Goal: Task Accomplishment & Management: Manage account settings

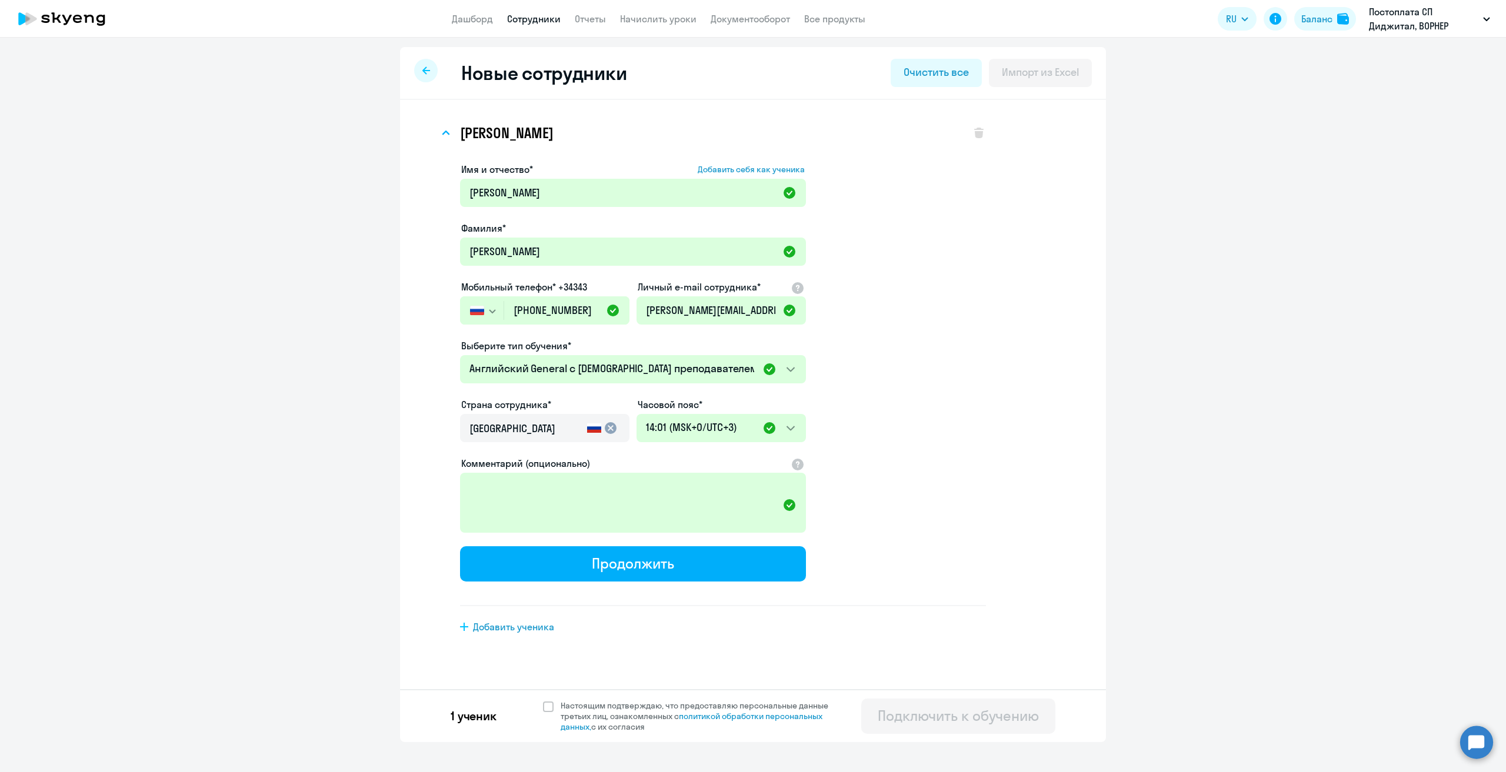
select select "english_adult_native_speaker"
select select "3"
click at [59, 21] on icon at bounding box center [55, 17] width 9 height 11
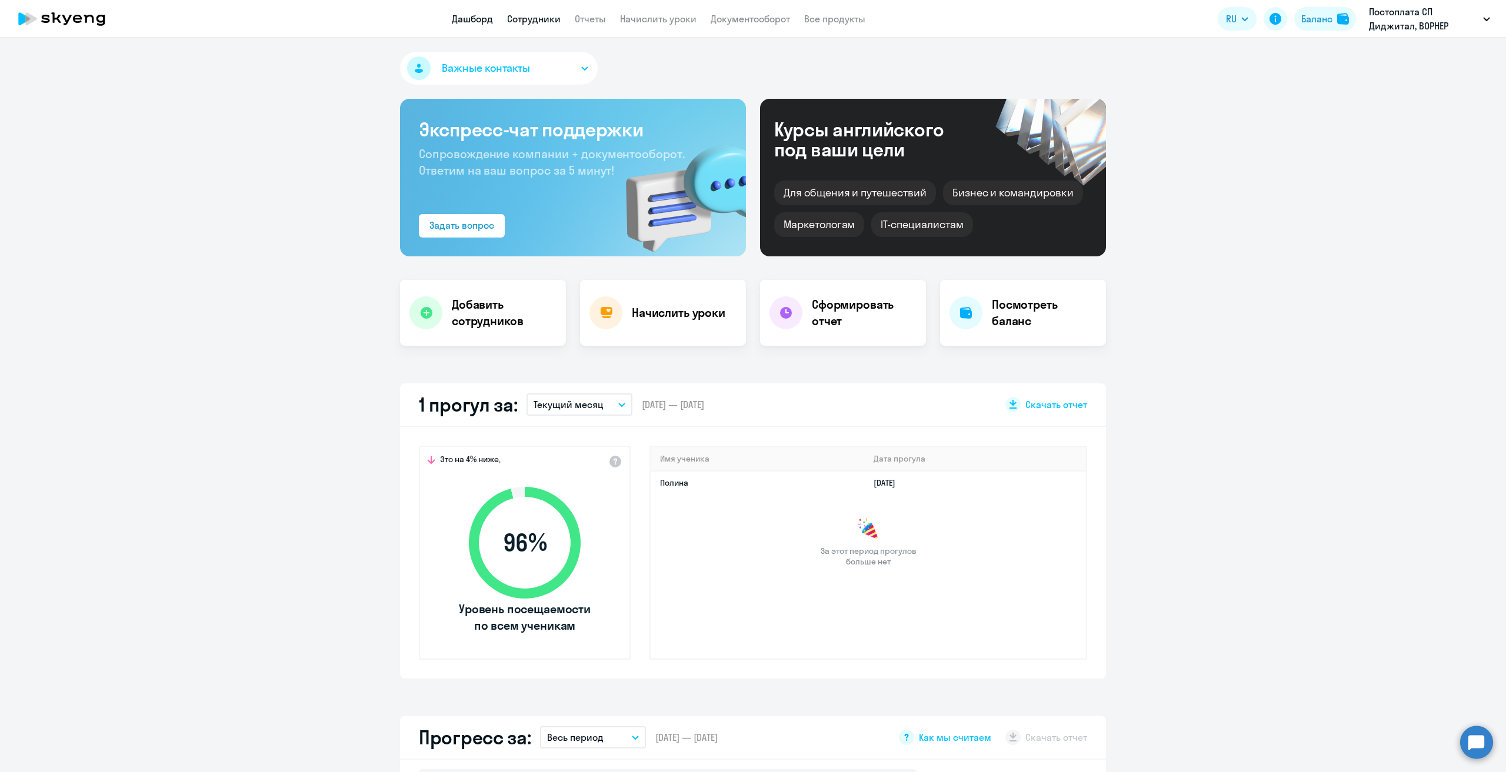
select select "30"
click at [551, 21] on link "Сотрудники" at bounding box center [534, 19] width 54 height 12
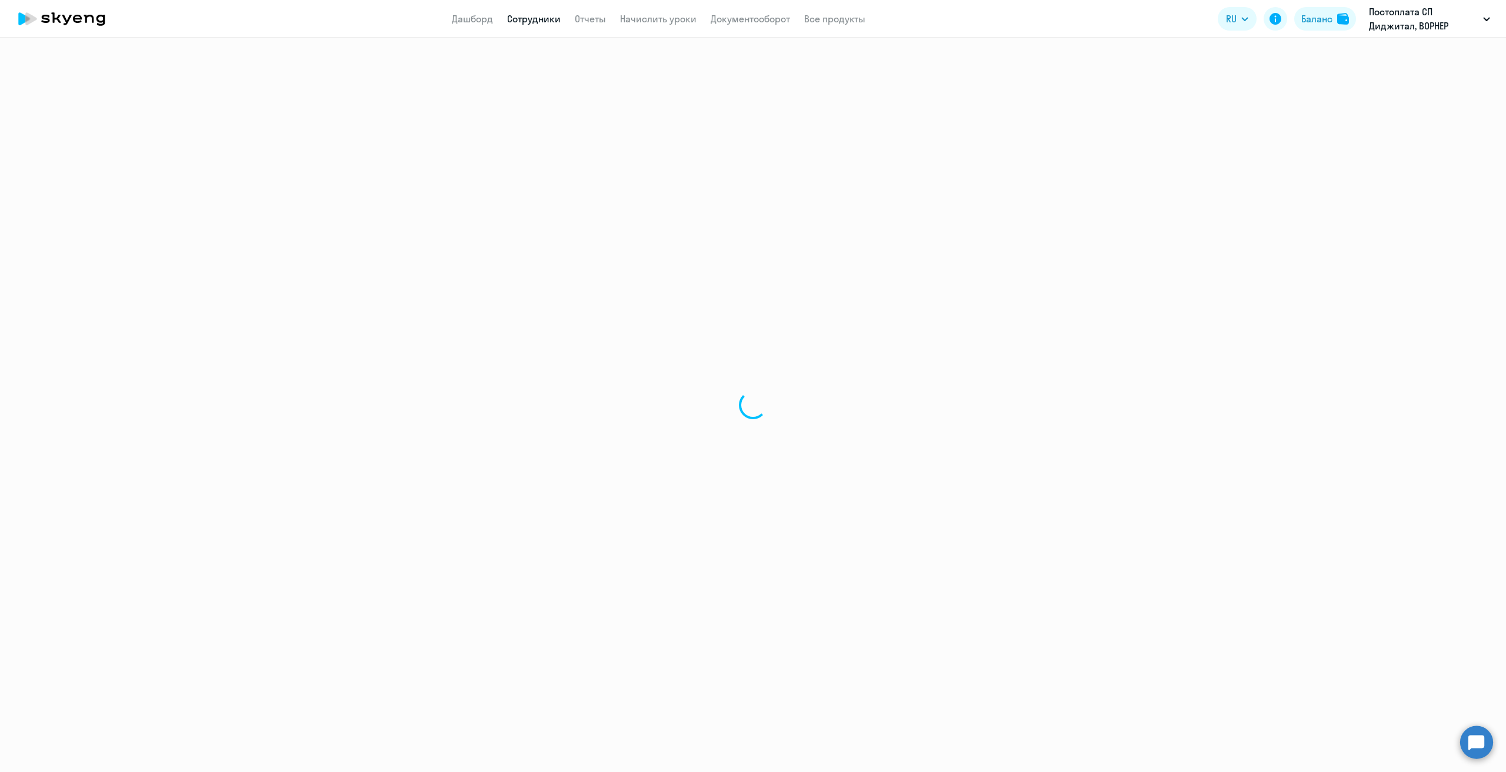
select select "30"
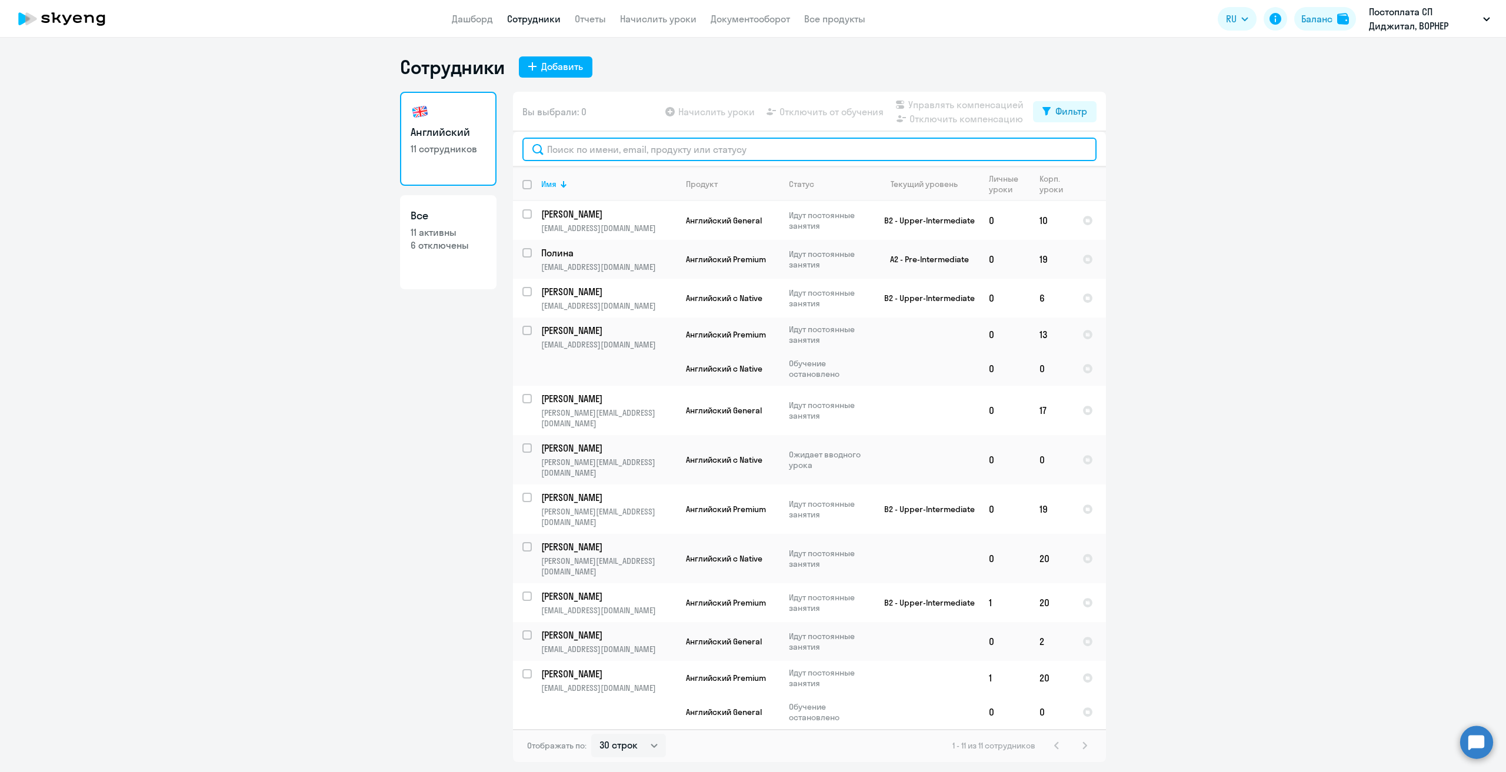
click at [628, 156] on input "text" at bounding box center [809, 150] width 574 height 24
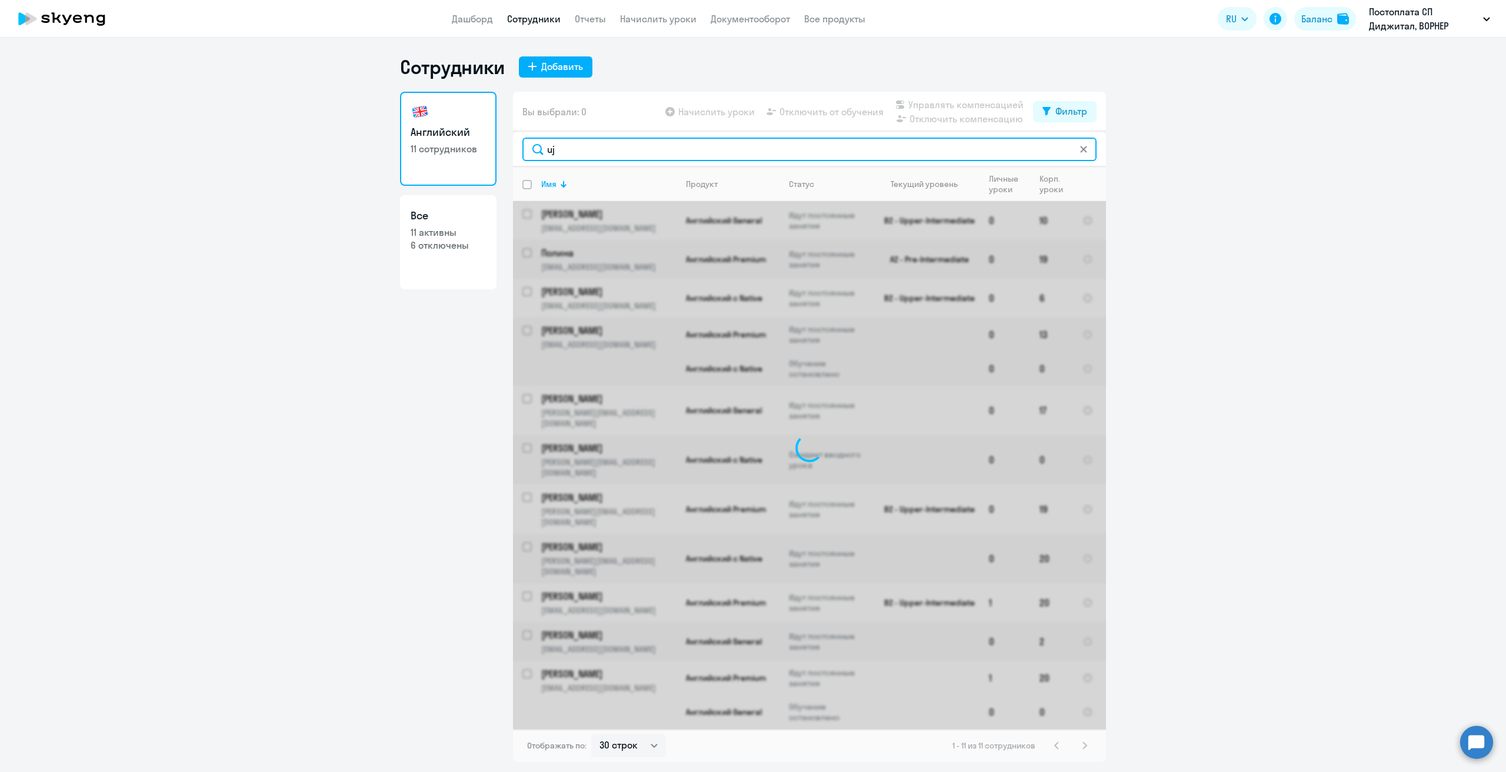
type input "u"
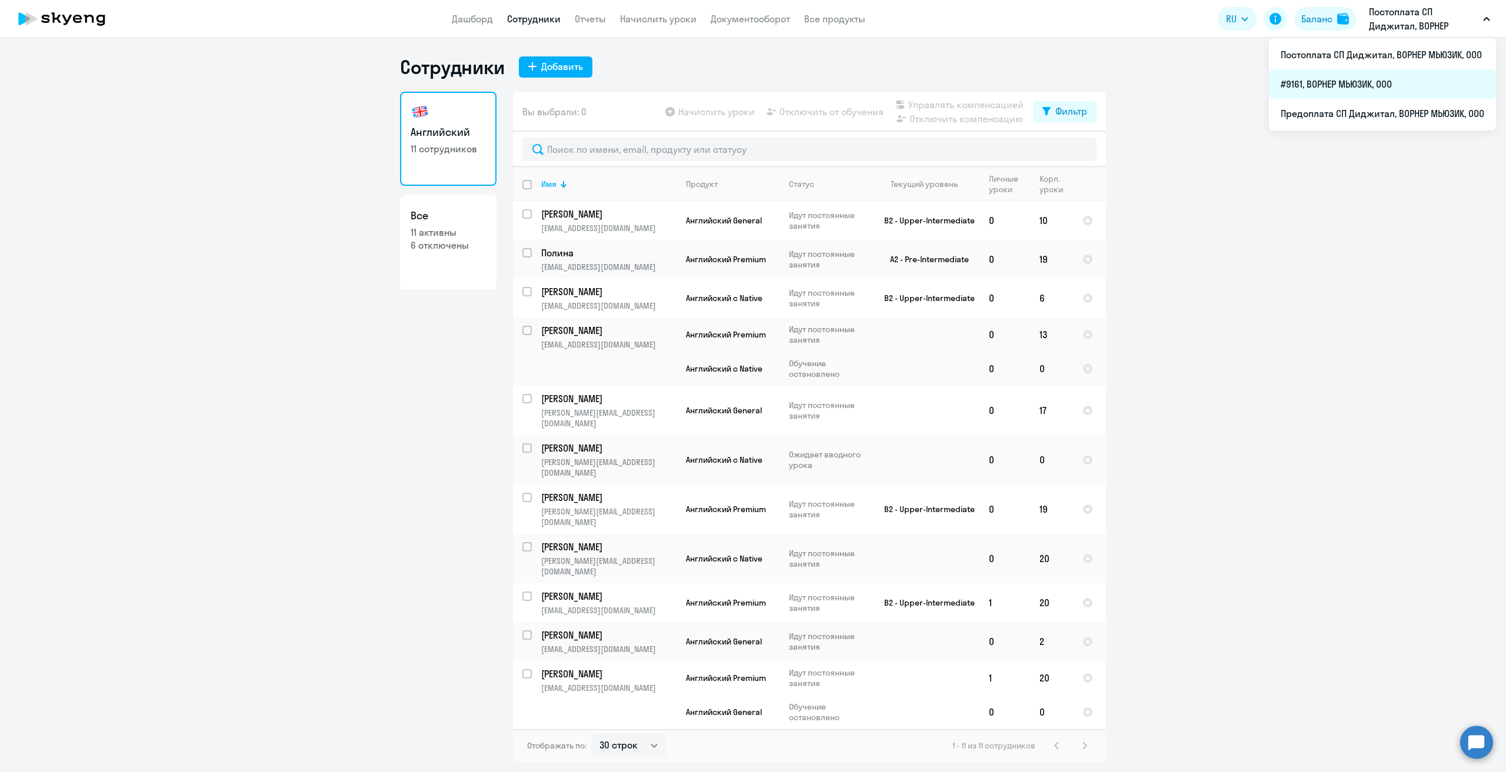
click at [1369, 82] on li "#9161, ВОРНЕР МЬЮЗИК, ООО" at bounding box center [1382, 83] width 227 height 29
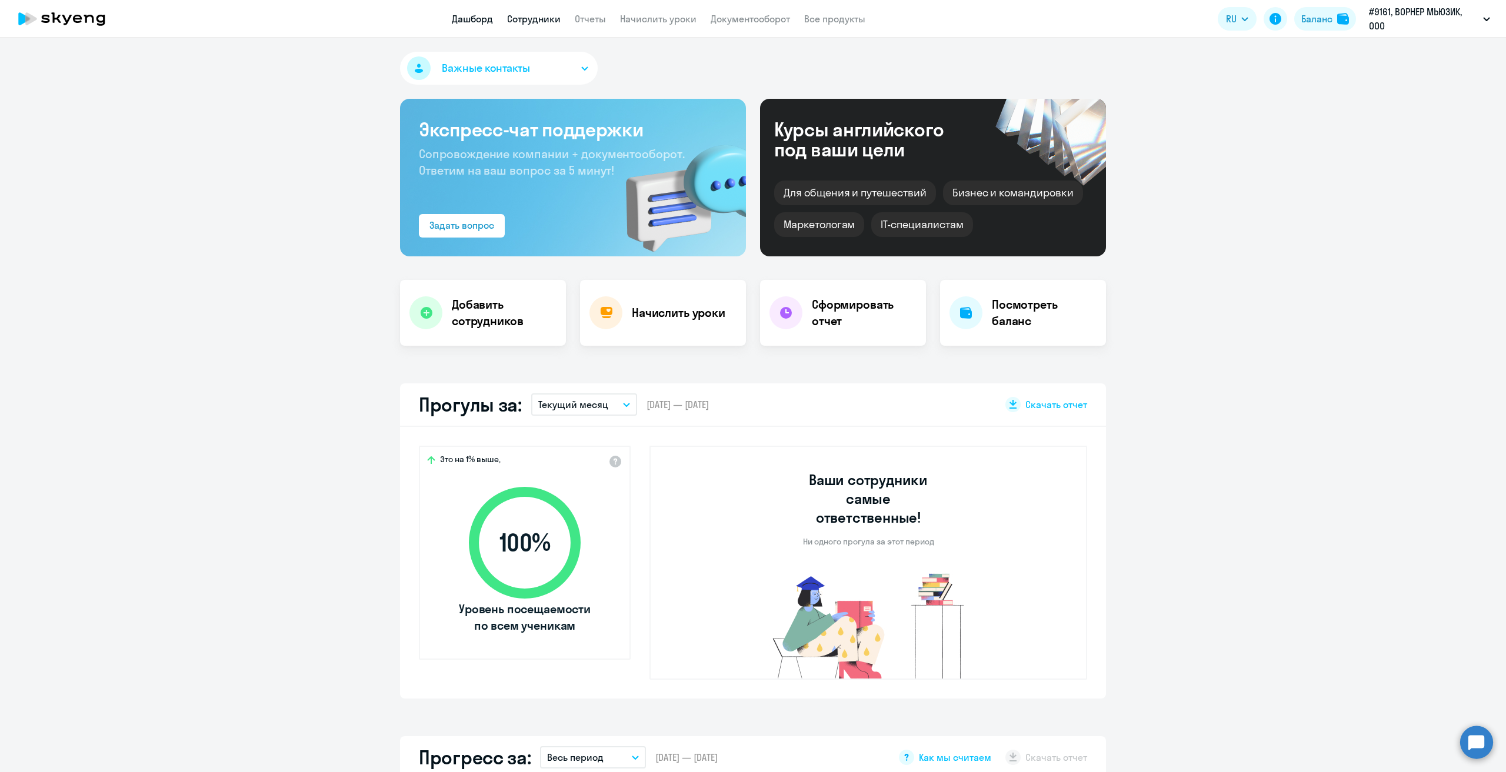
click at [544, 25] on link "Сотрудники" at bounding box center [534, 19] width 54 height 12
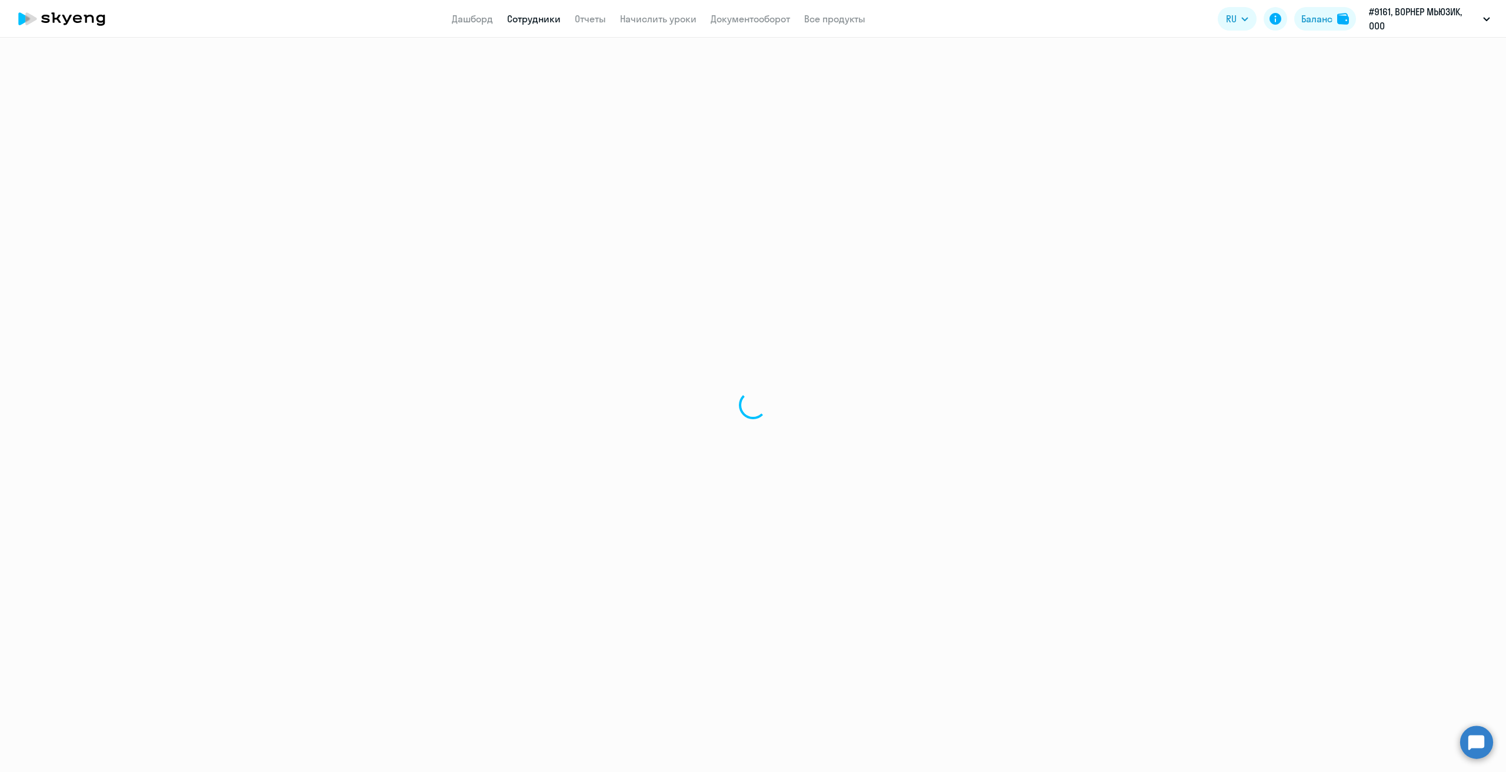
select select "30"
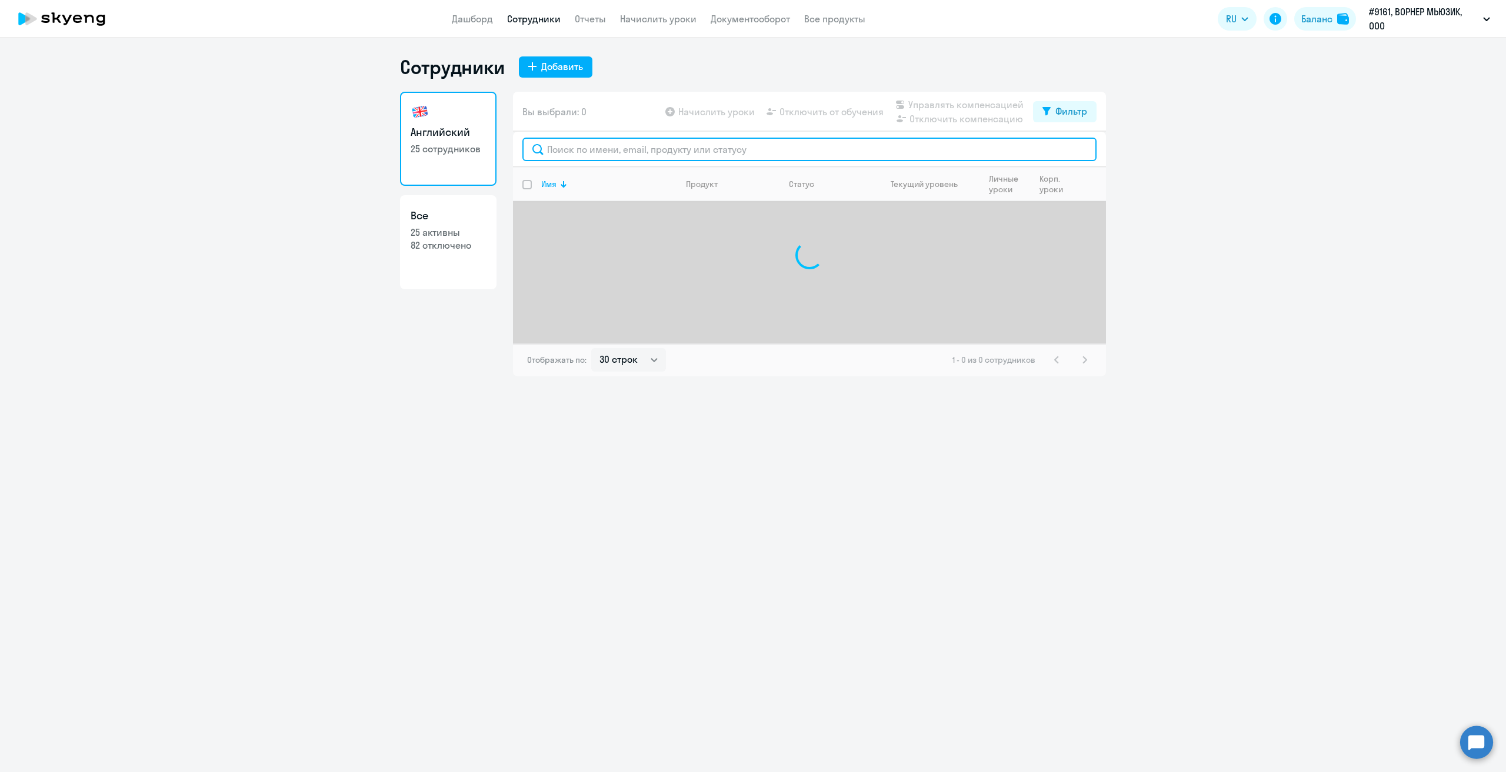
click at [684, 154] on input "text" at bounding box center [809, 150] width 574 height 24
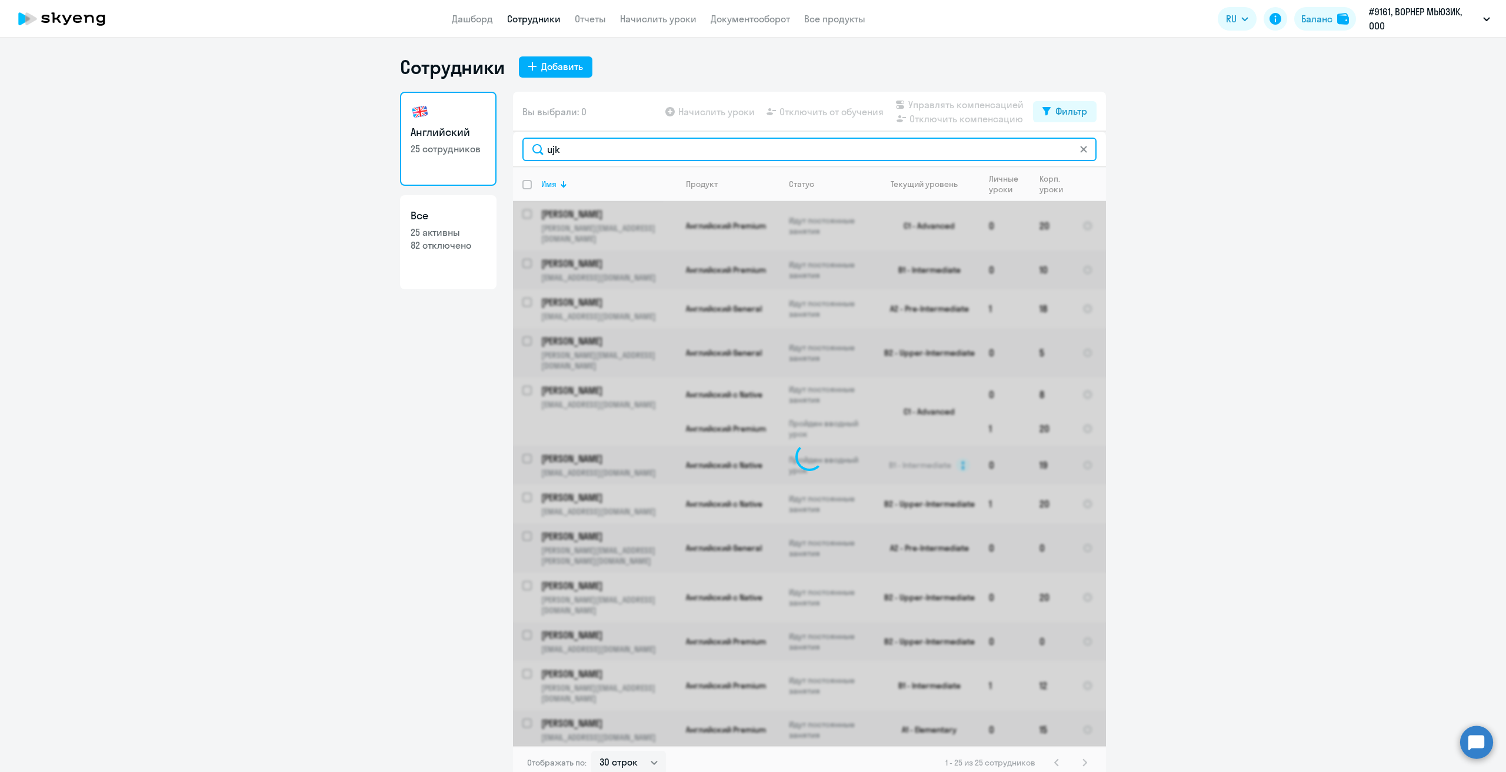
type input "u"
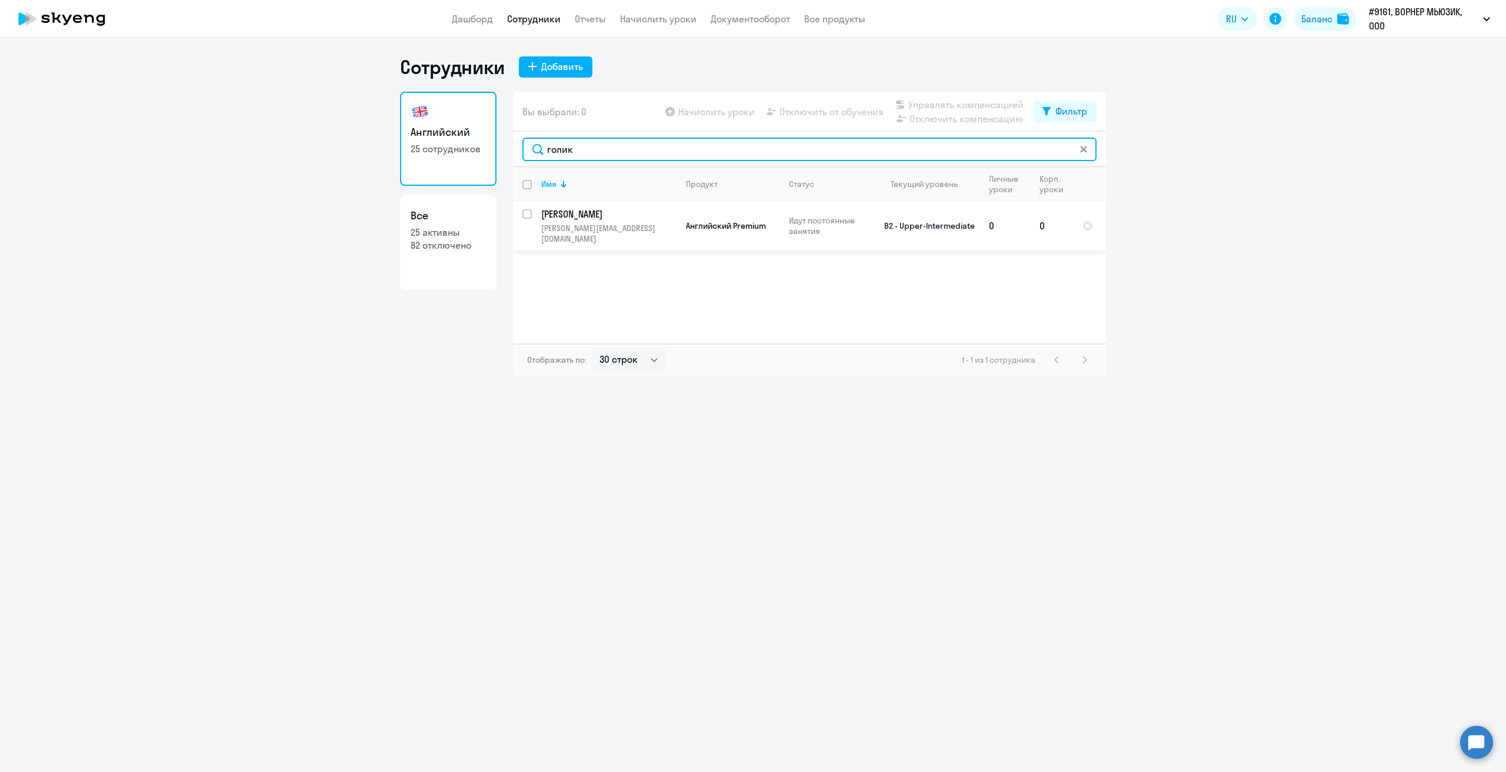
type input "голик"
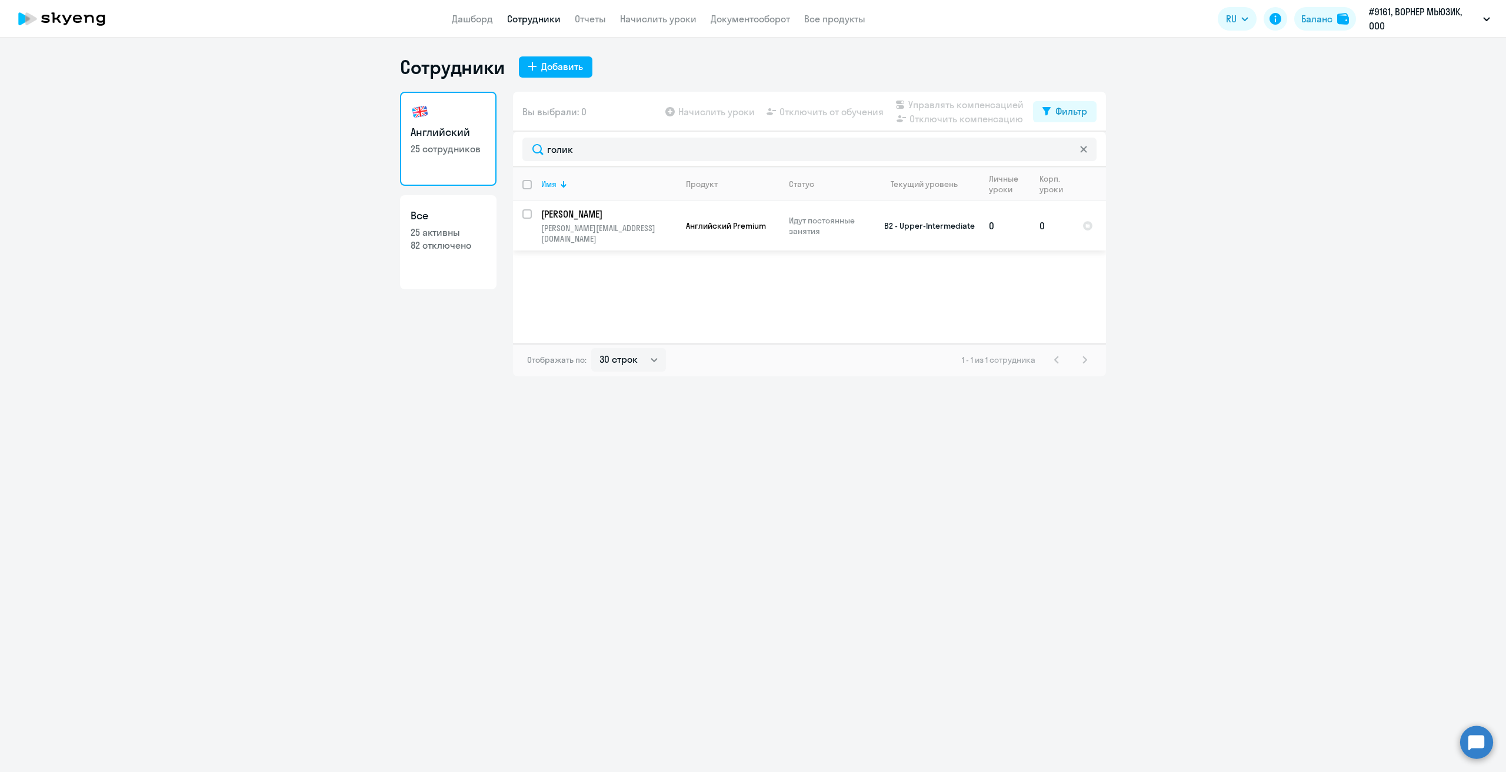
click at [527, 215] on input "select row 13056468" at bounding box center [534, 221] width 24 height 24
checkbox input "true"
click at [651, 21] on link "Начислить уроки" at bounding box center [658, 19] width 76 height 12
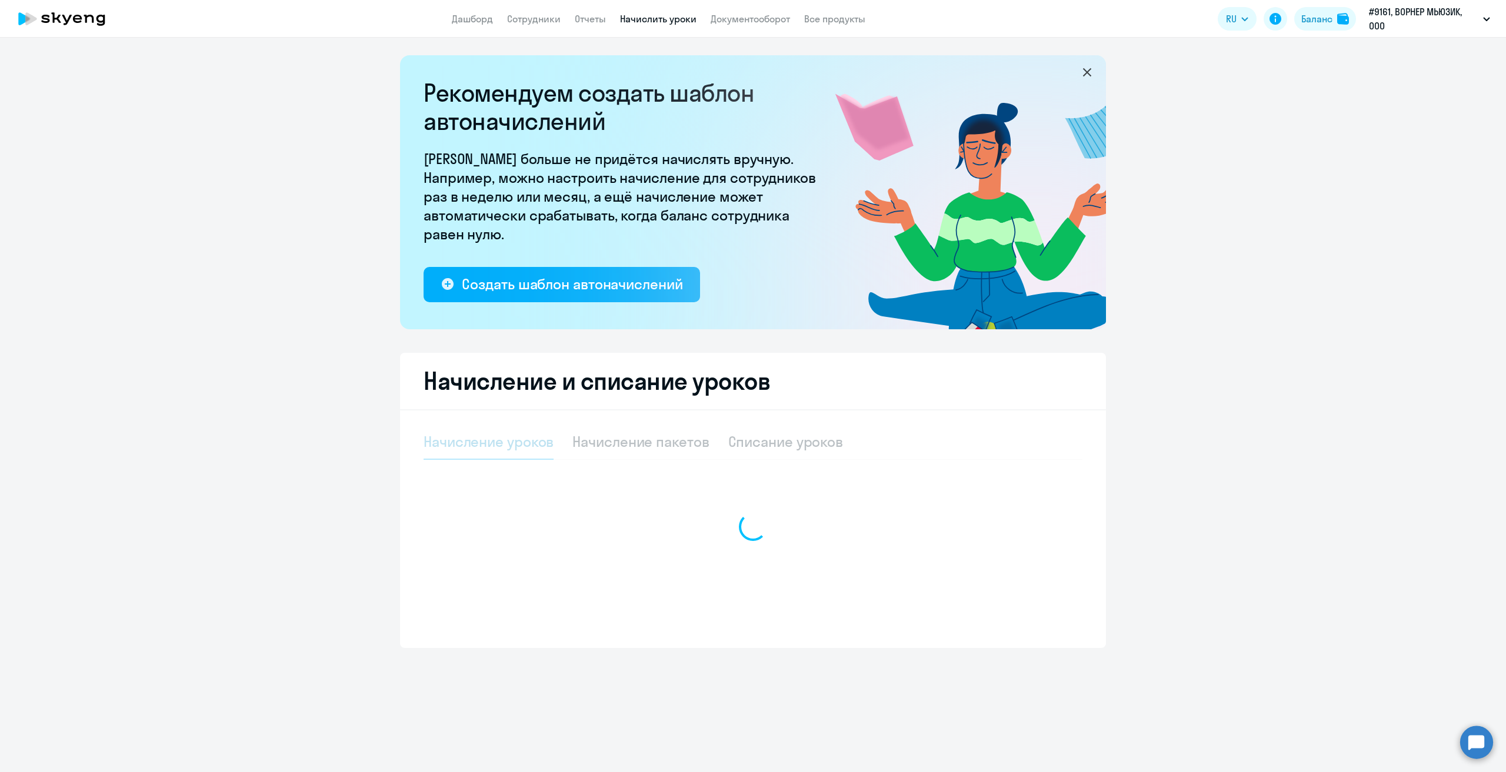
select select "10"
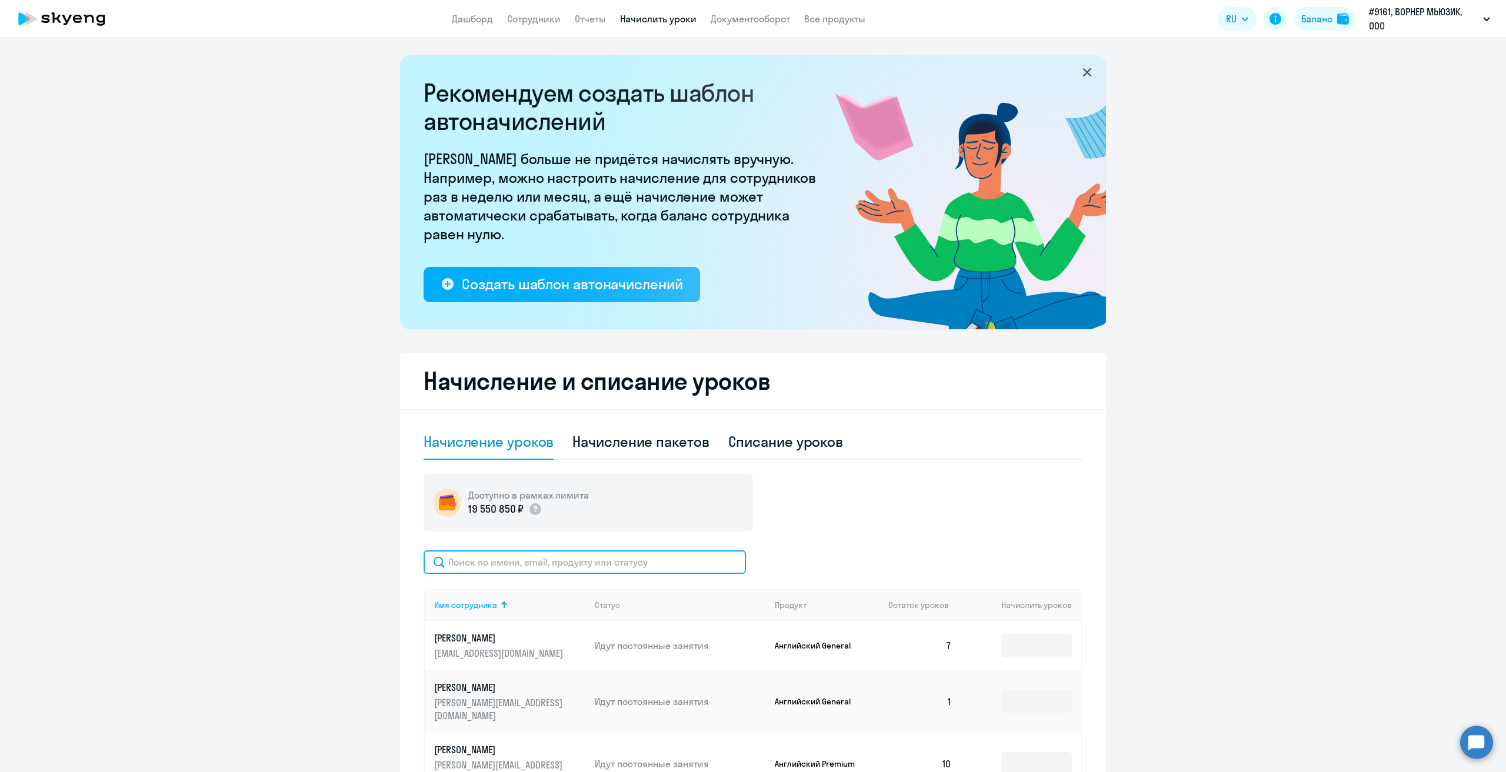
click at [609, 560] on input "text" at bounding box center [585, 563] width 322 height 24
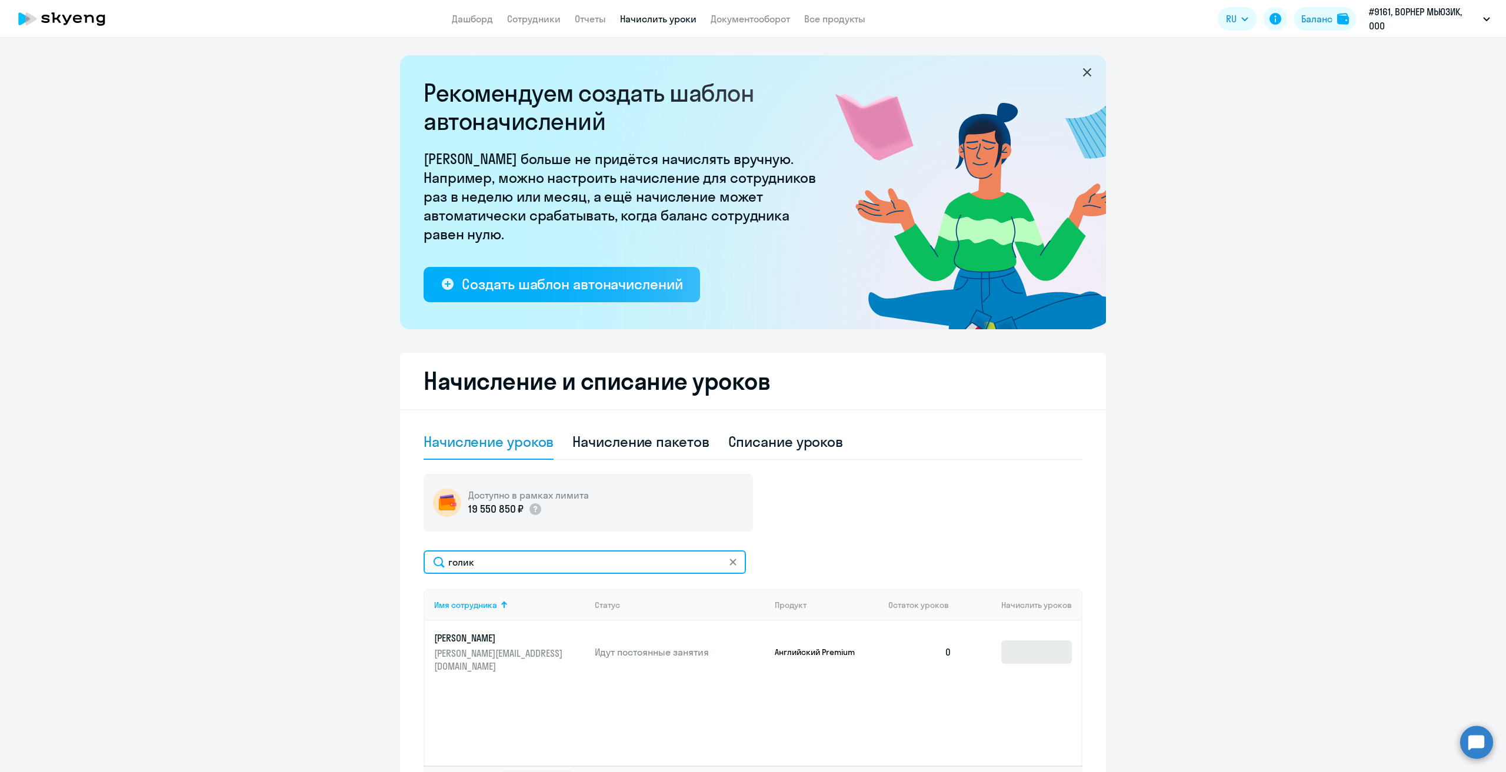
type input "голик"
click at [1018, 644] on input at bounding box center [1036, 653] width 71 height 24
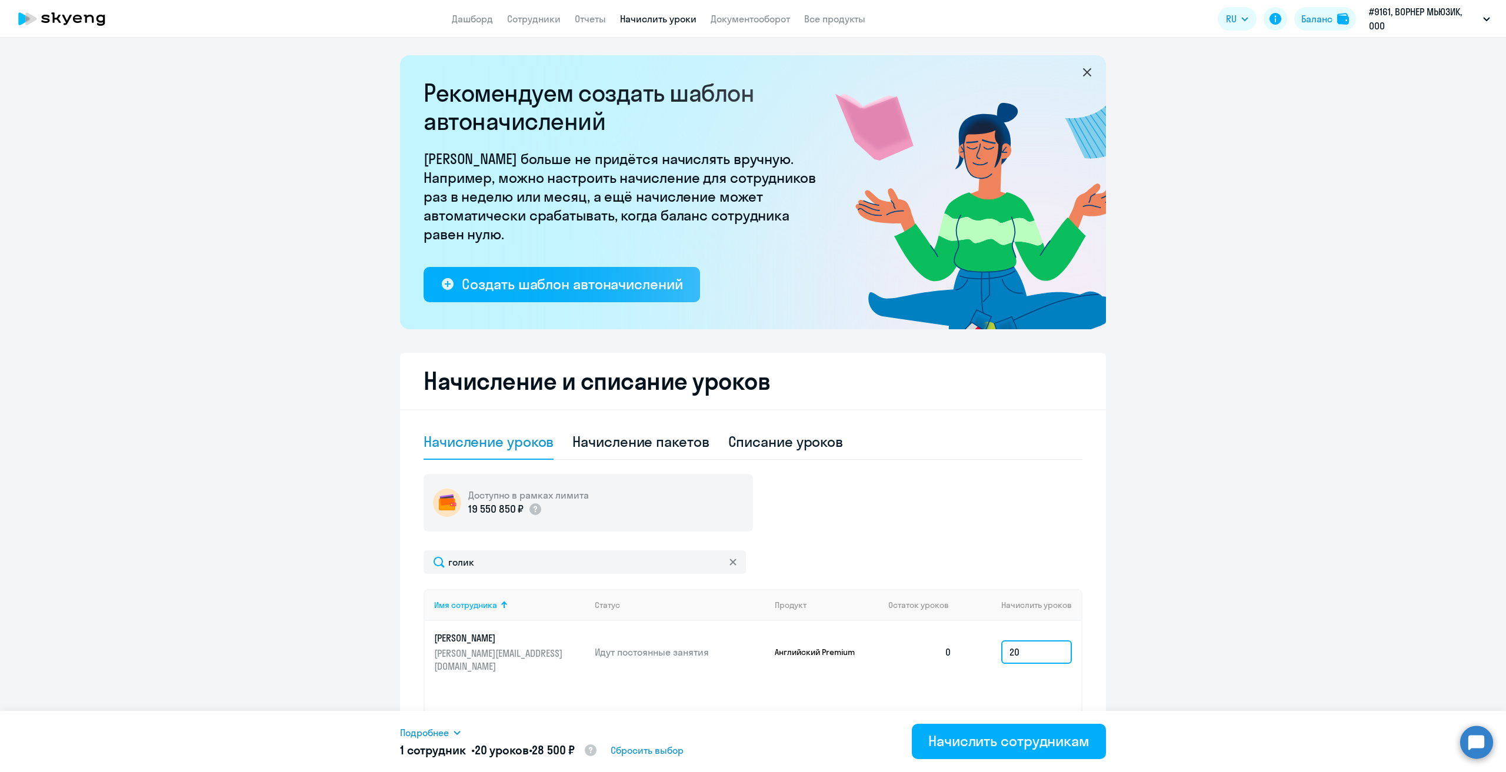
type input "20"
click at [980, 761] on div "Подробнее Имя сотрудника Продукт Начислить уроков Цена за 1 Сумма [PERSON_NAME]…" at bounding box center [753, 741] width 706 height 61
click at [968, 746] on div "Начислить сотрудникам" at bounding box center [1008, 741] width 161 height 19
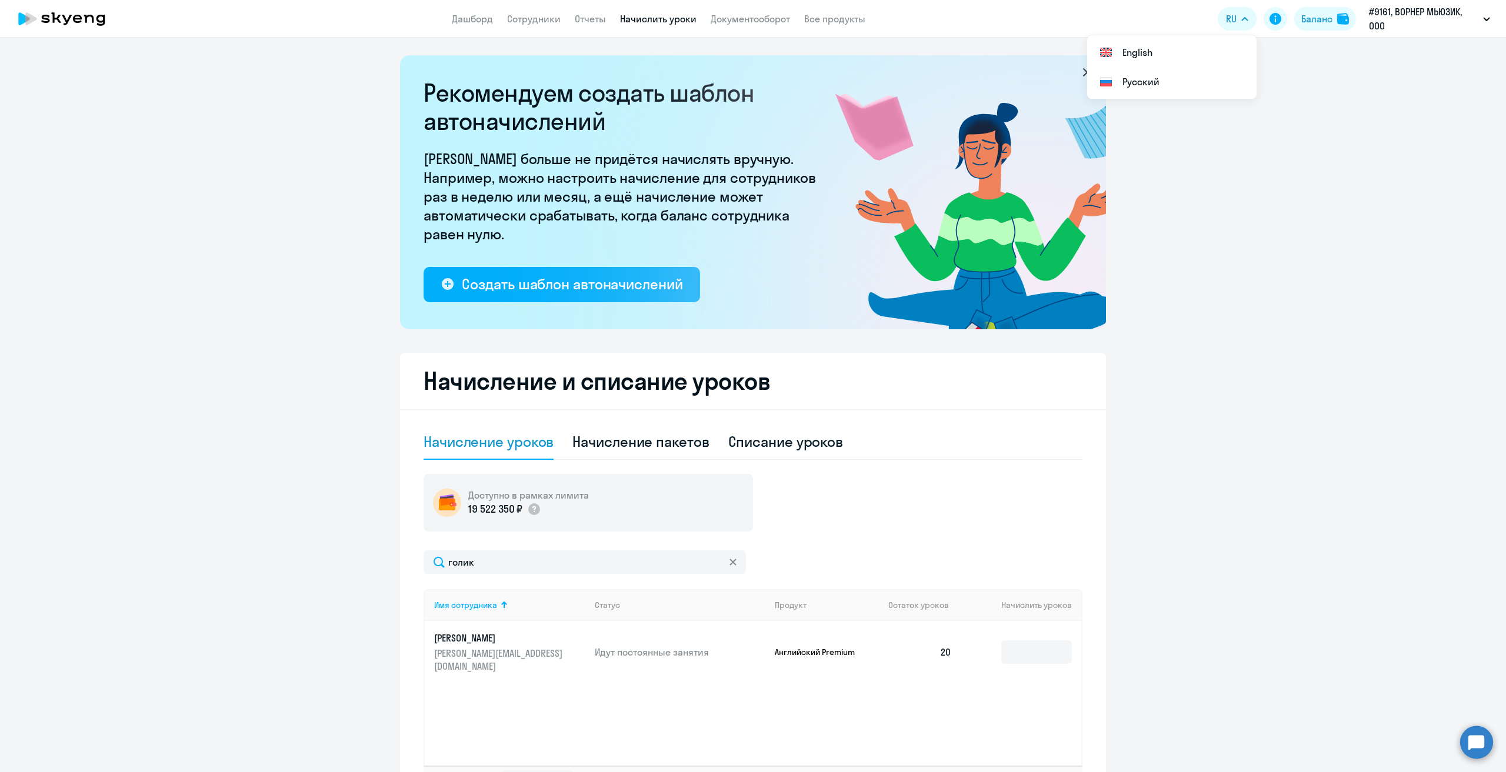
click at [518, 26] on app-header "Дашборд Сотрудники Отчеты Начислить уроки Документооборот Все продукты Дашборд …" at bounding box center [753, 19] width 1506 height 38
click at [526, 23] on link "Сотрудники" at bounding box center [534, 19] width 54 height 12
select select "30"
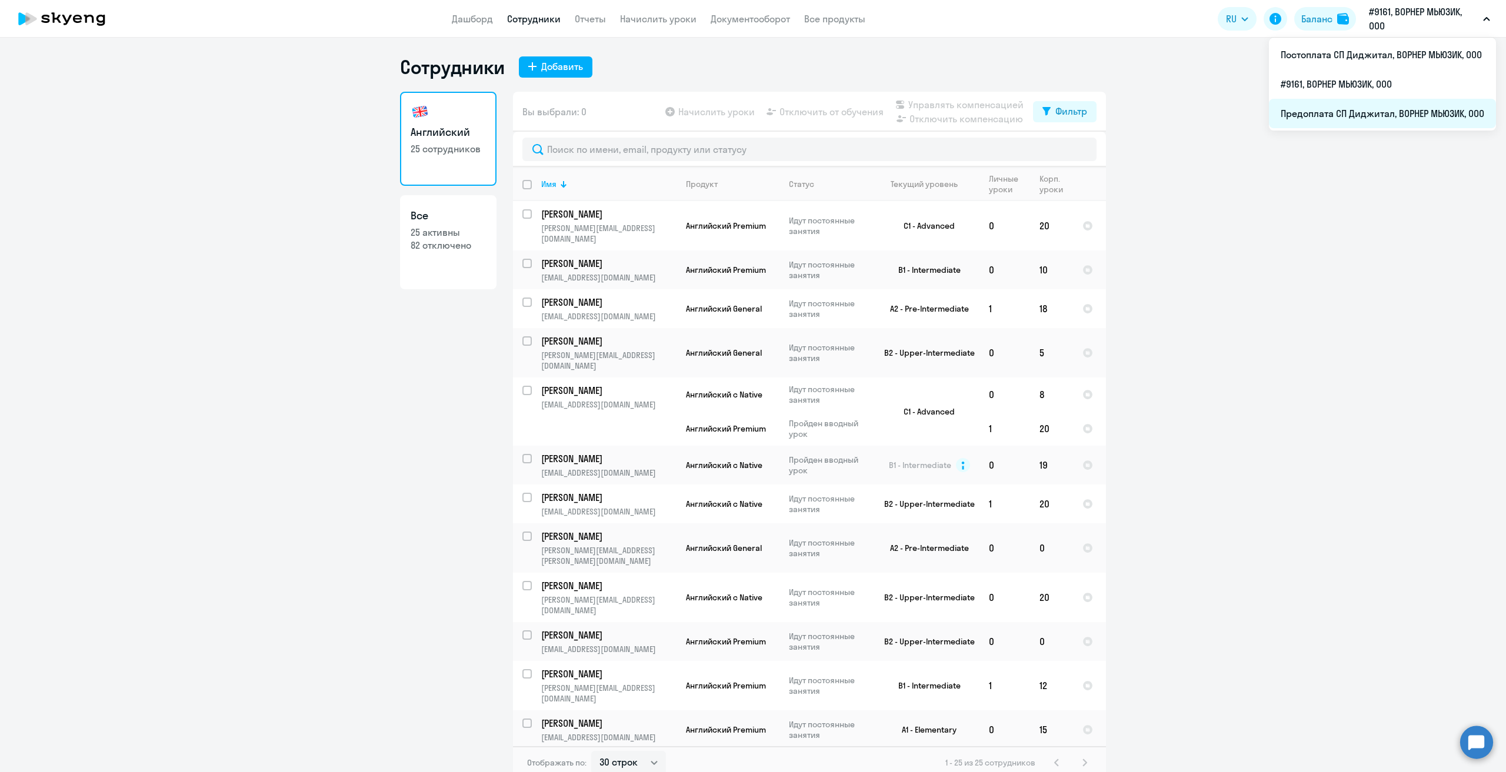
click at [1368, 118] on li "Предоплата СП Диджитал, ВОРНЕР МЬЮЗИК, ООО" at bounding box center [1382, 113] width 227 height 29
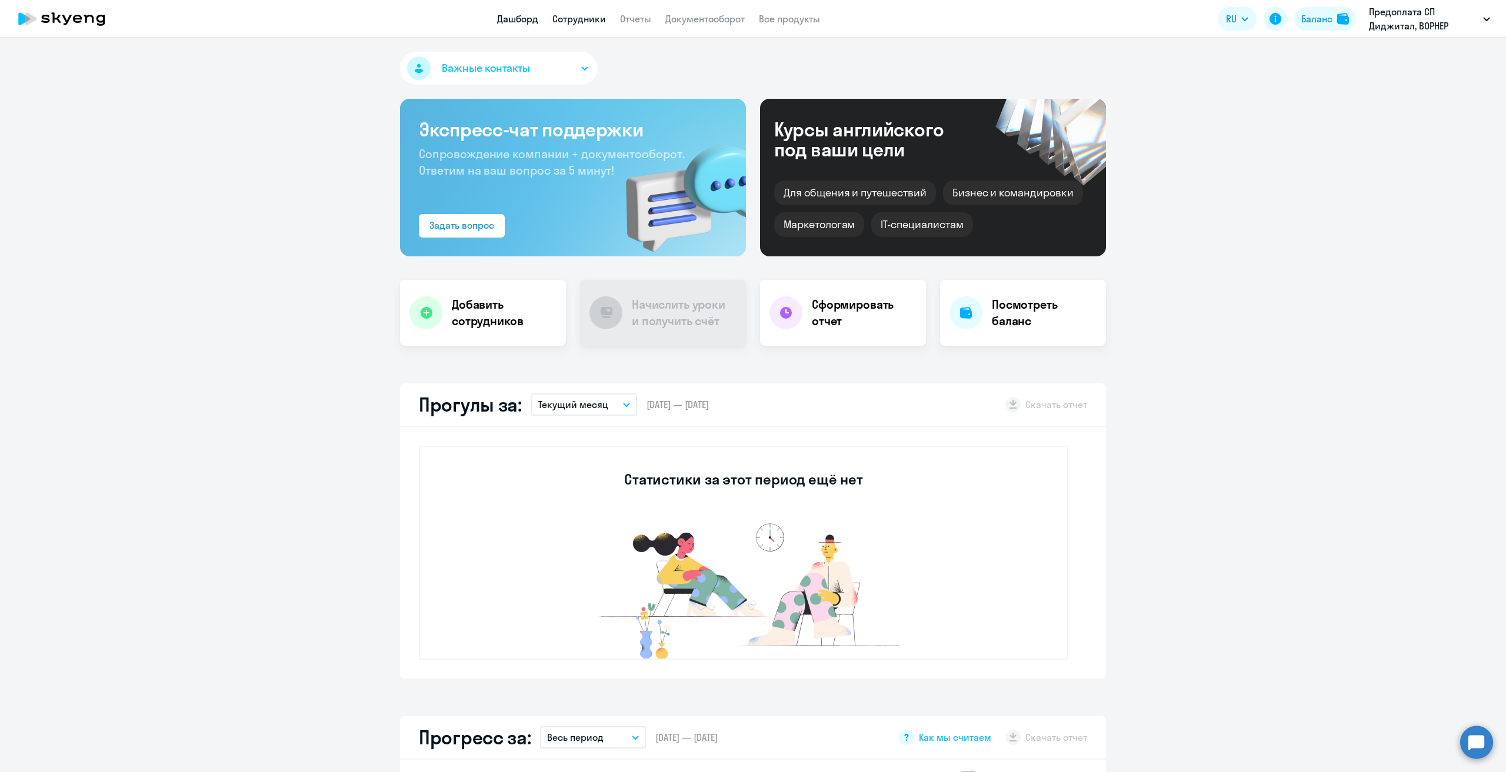
click at [578, 21] on link "Сотрудники" at bounding box center [579, 19] width 54 height 12
select select "30"
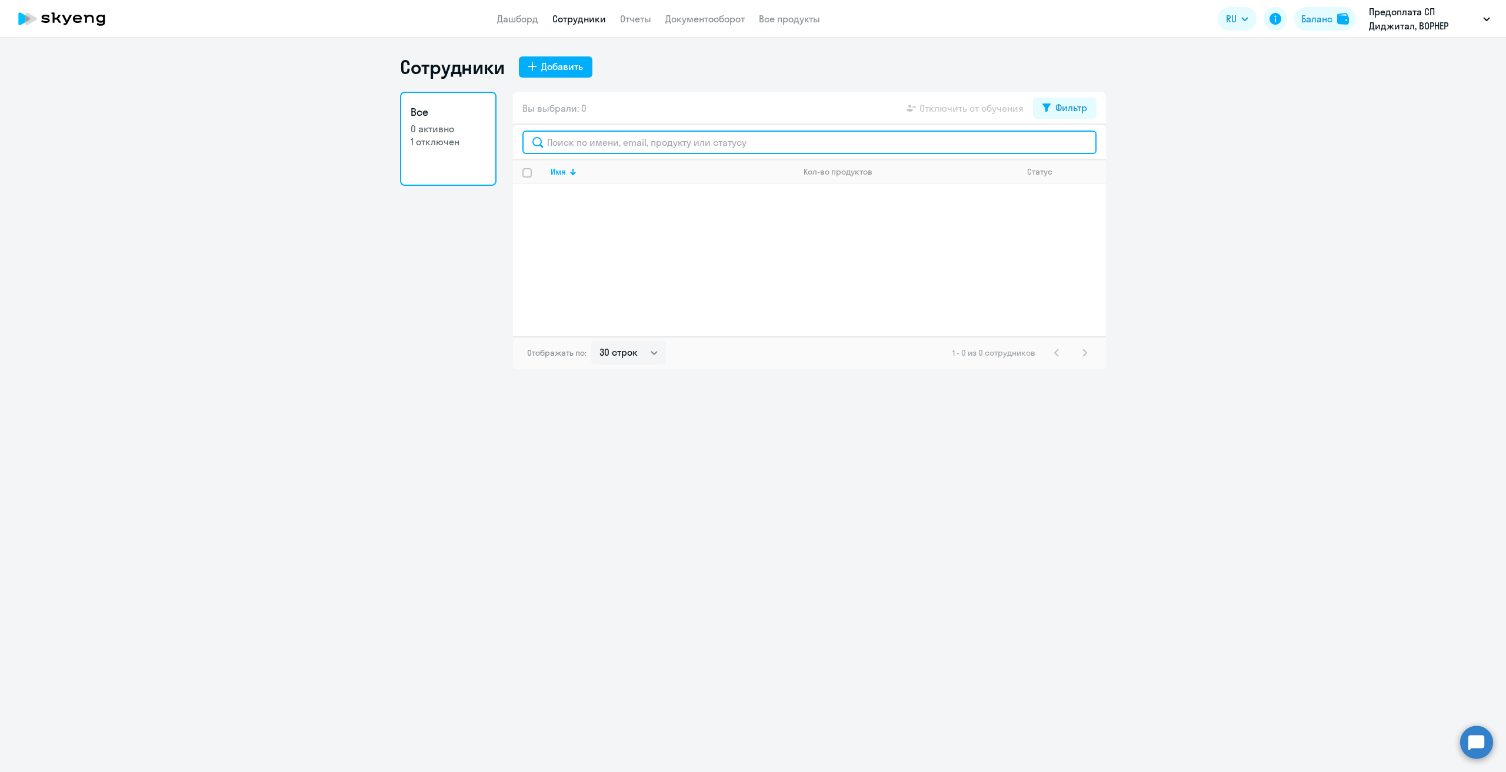
click at [611, 142] on input "text" at bounding box center [809, 143] width 574 height 24
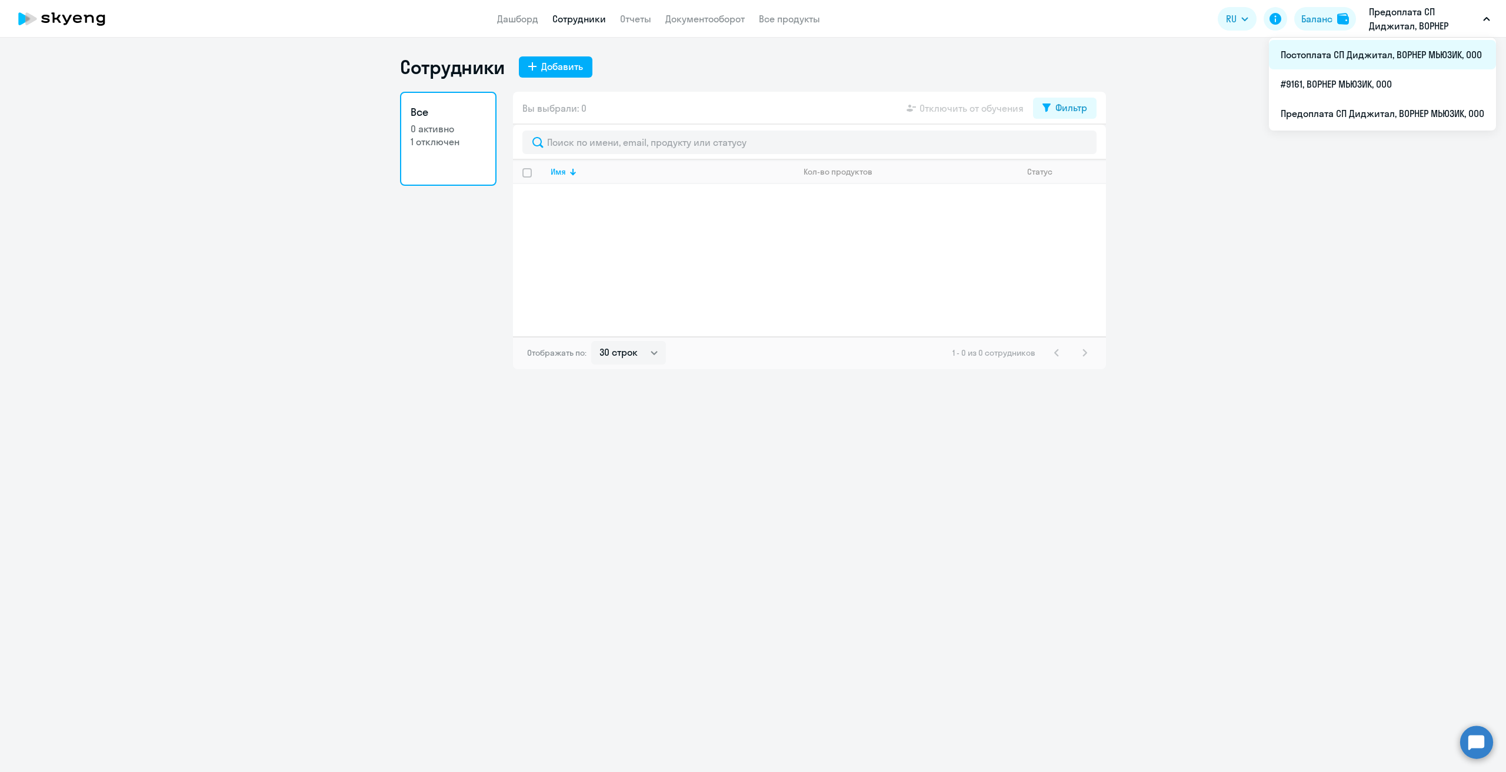
click at [1333, 61] on li "Постоплата СП Диджитал, ВОРНЕР МЬЮЗИК, ООО" at bounding box center [1382, 54] width 227 height 29
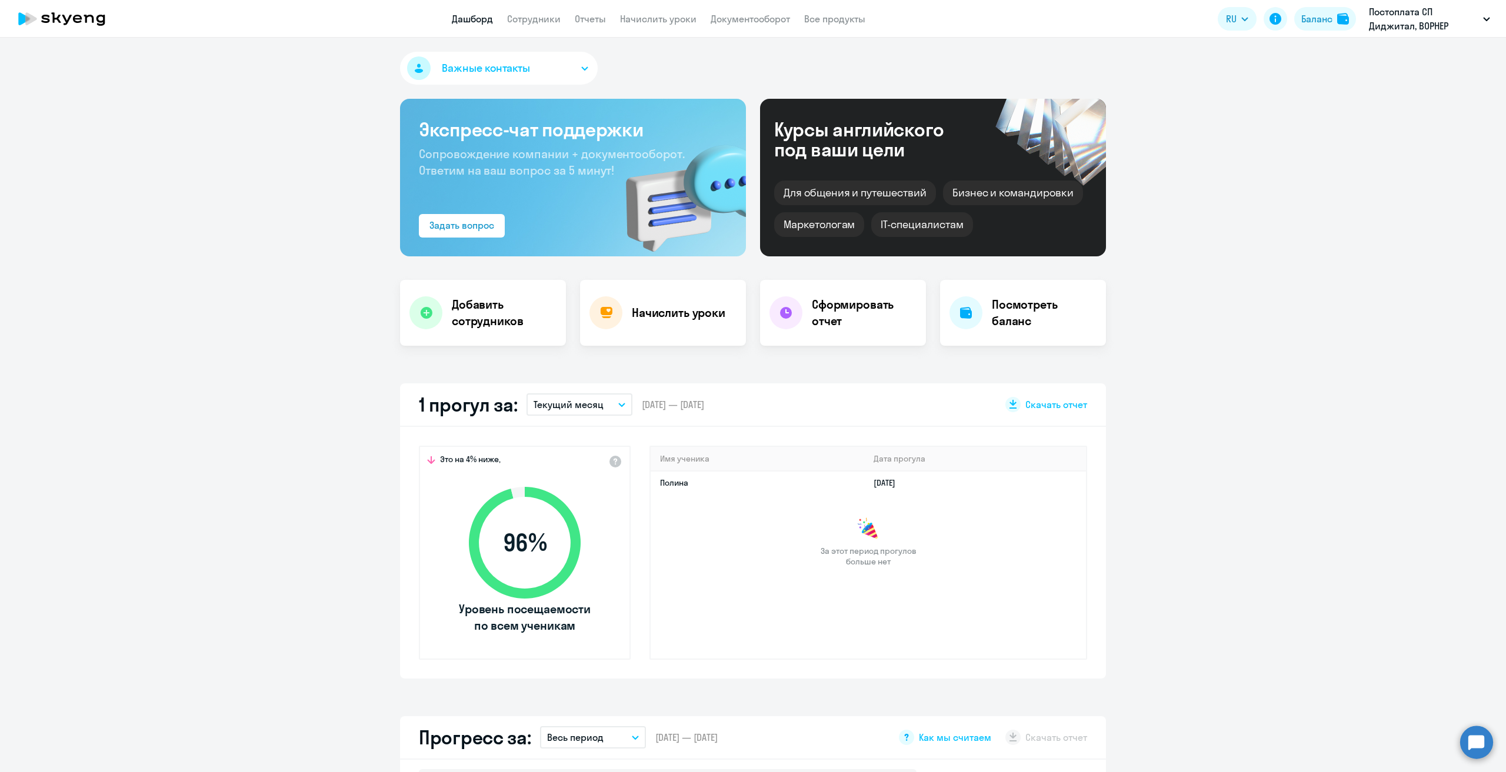
select select "30"
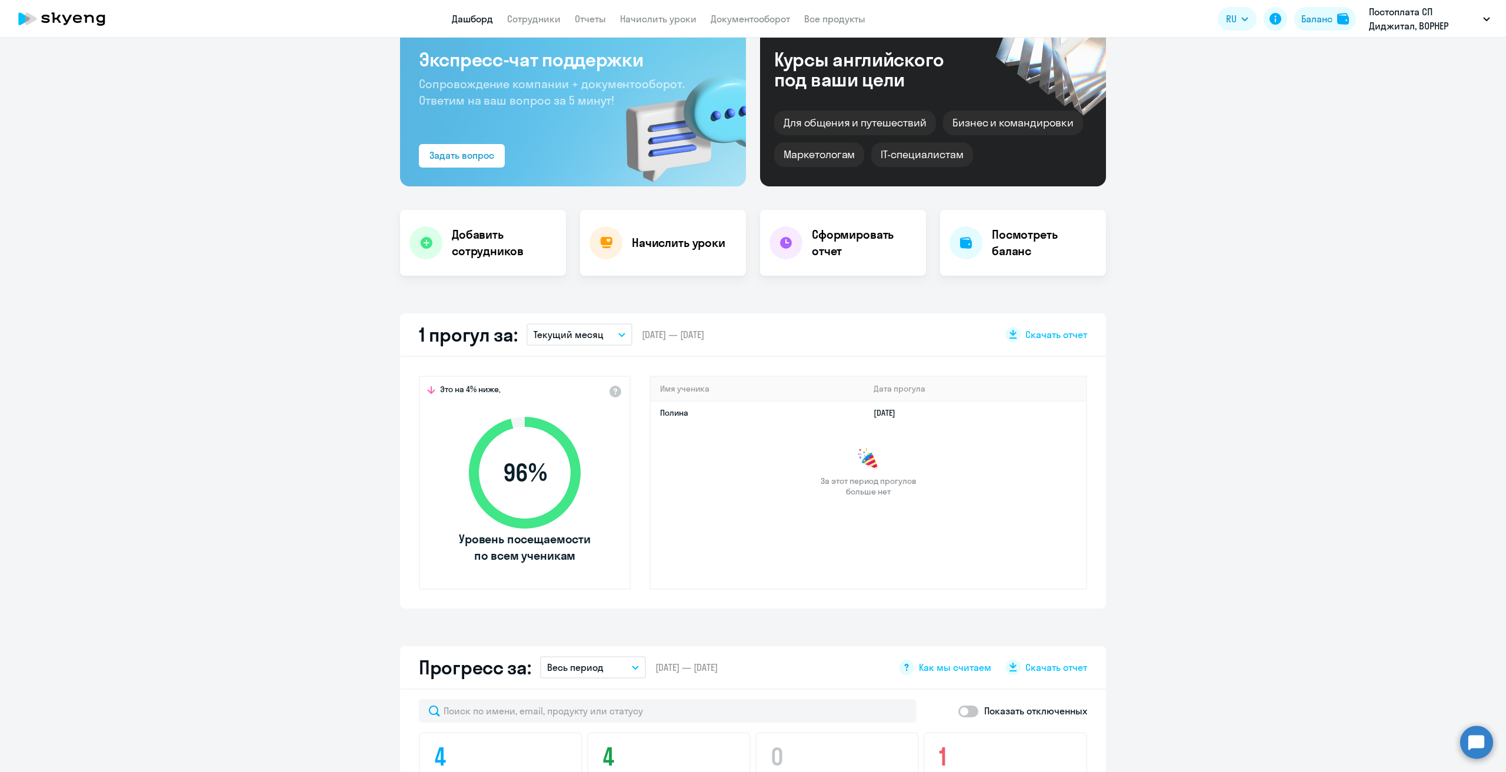
scroll to position [235, 0]
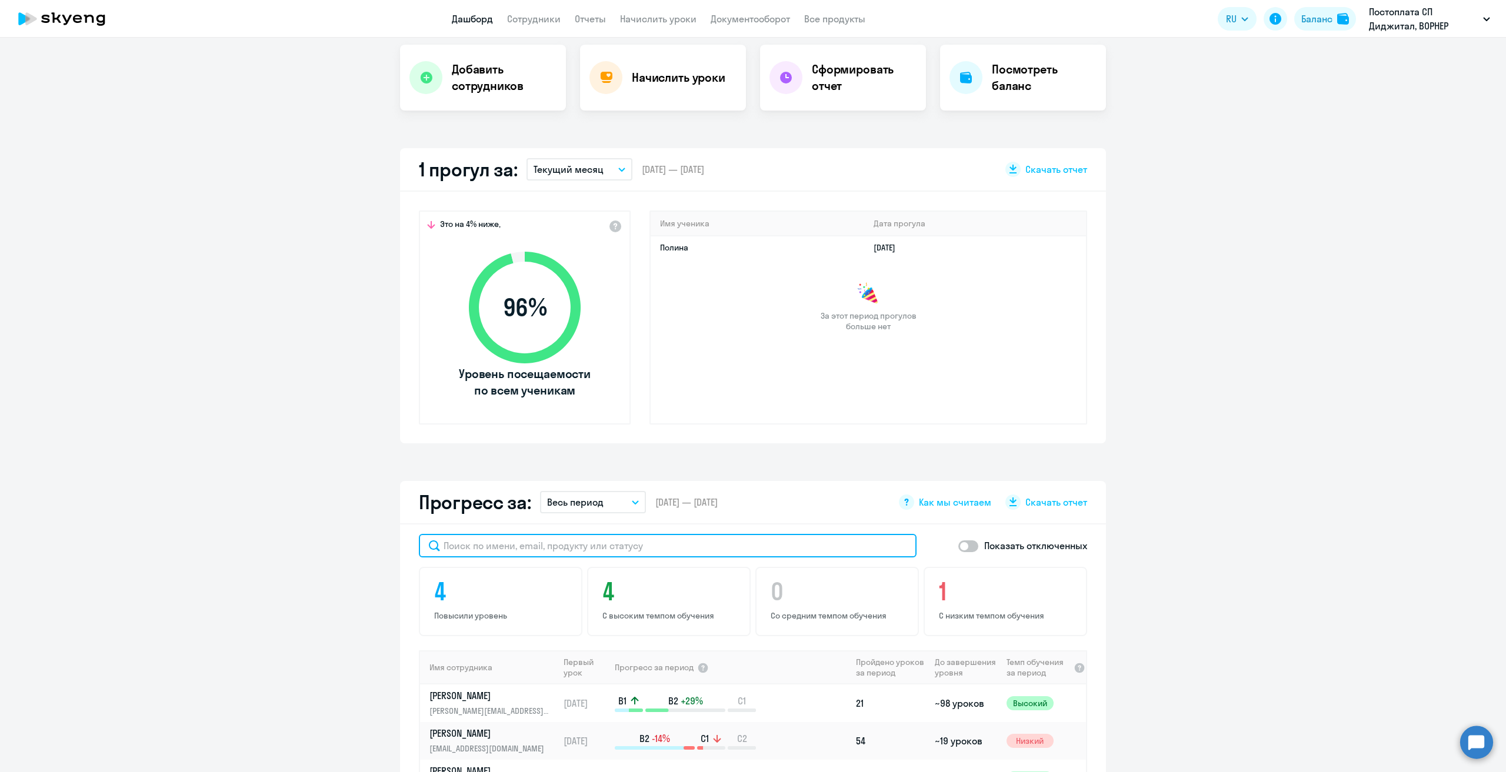
click at [574, 544] on input "text" at bounding box center [668, 546] width 498 height 24
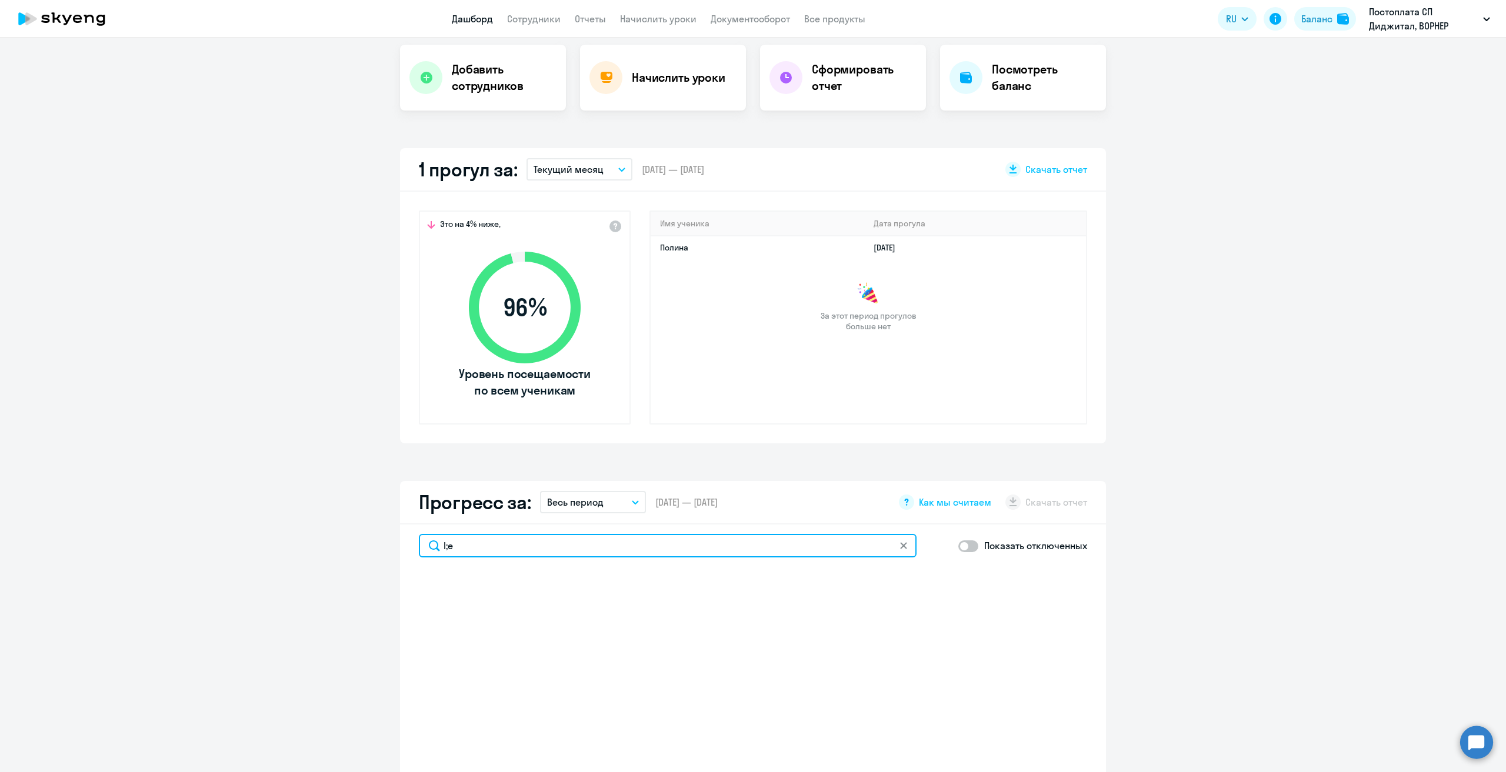
type input "l;ek"
select select "30"
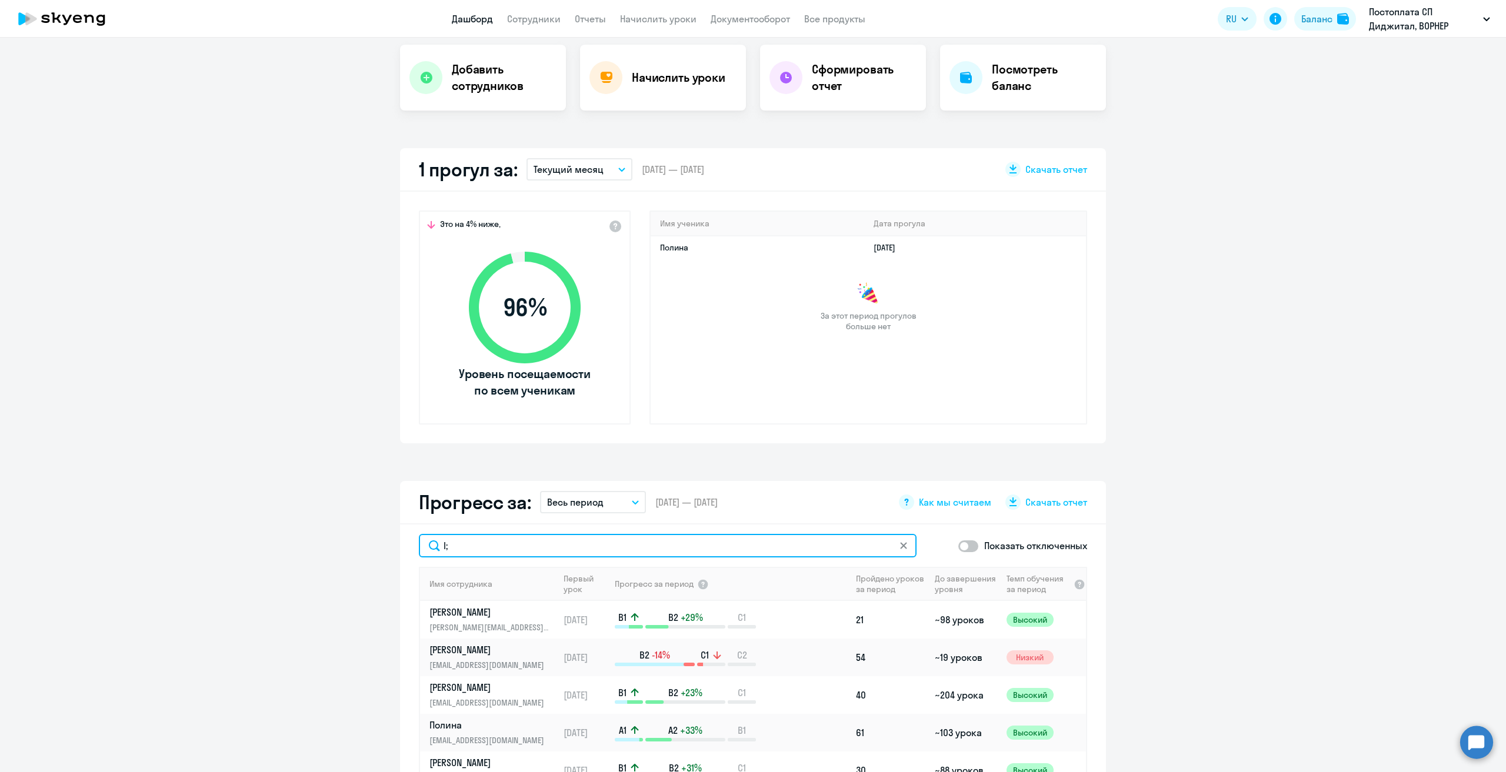
type input "l"
type input "джул"
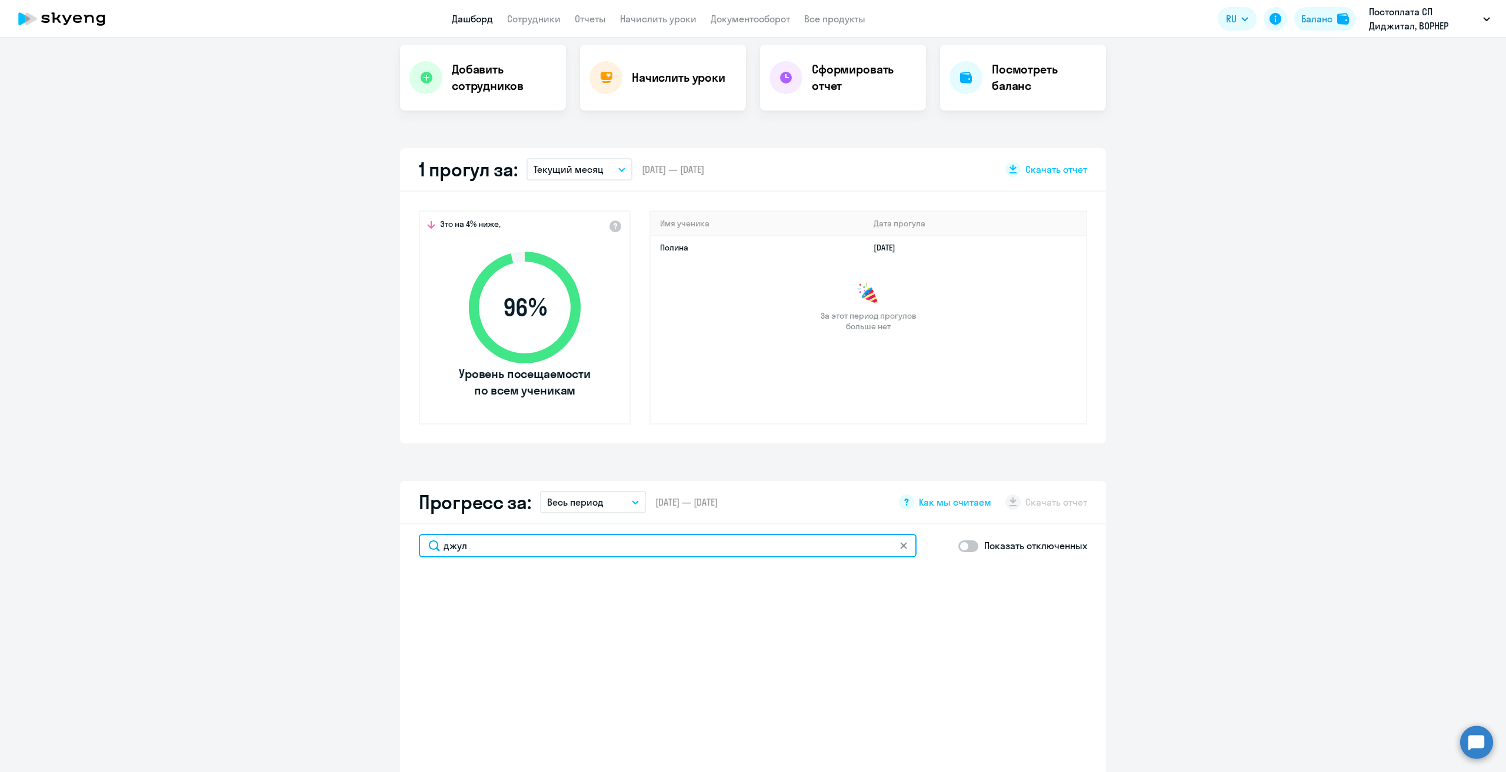
select select "30"
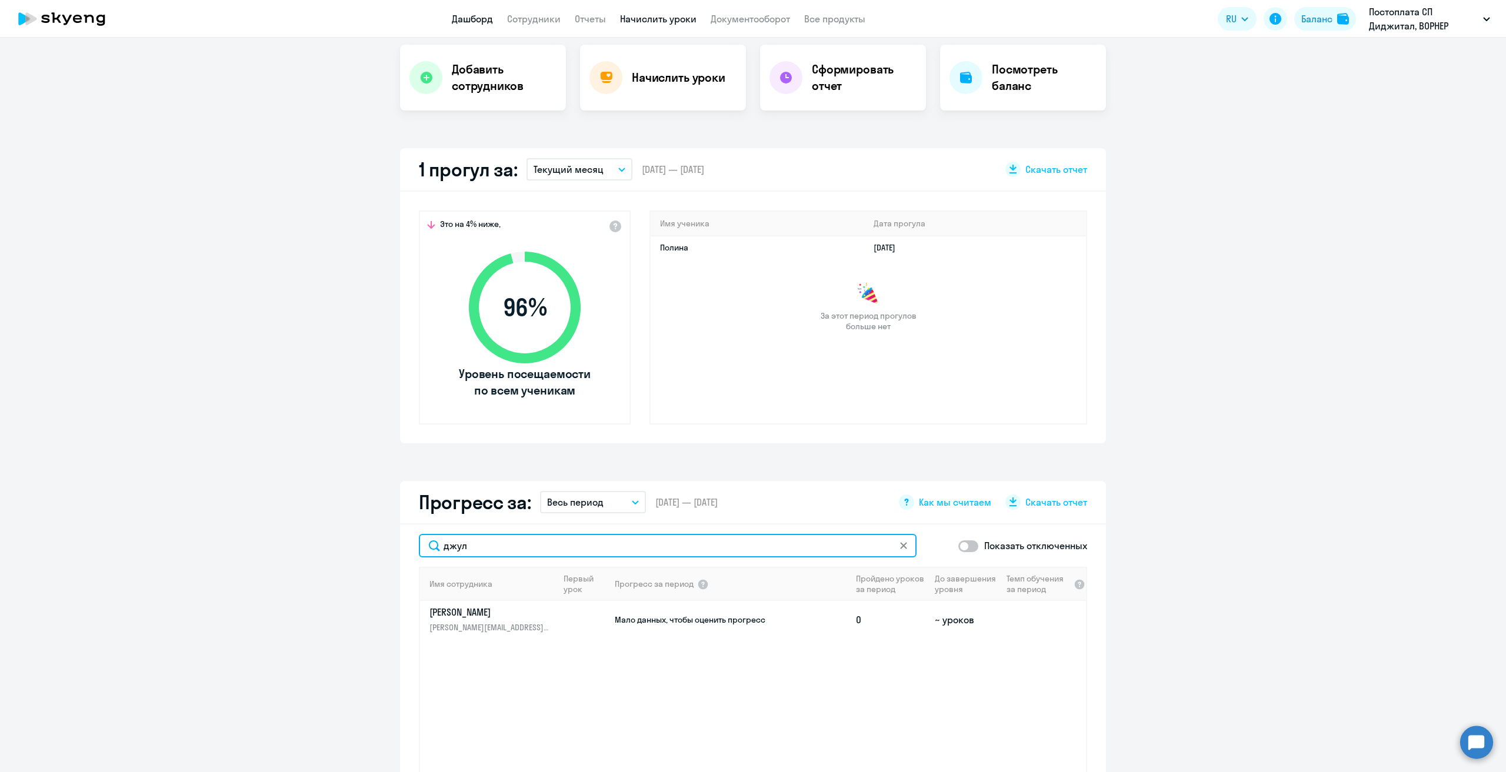
type input "джул"
click at [654, 15] on link "Начислить уроки" at bounding box center [658, 19] width 76 height 12
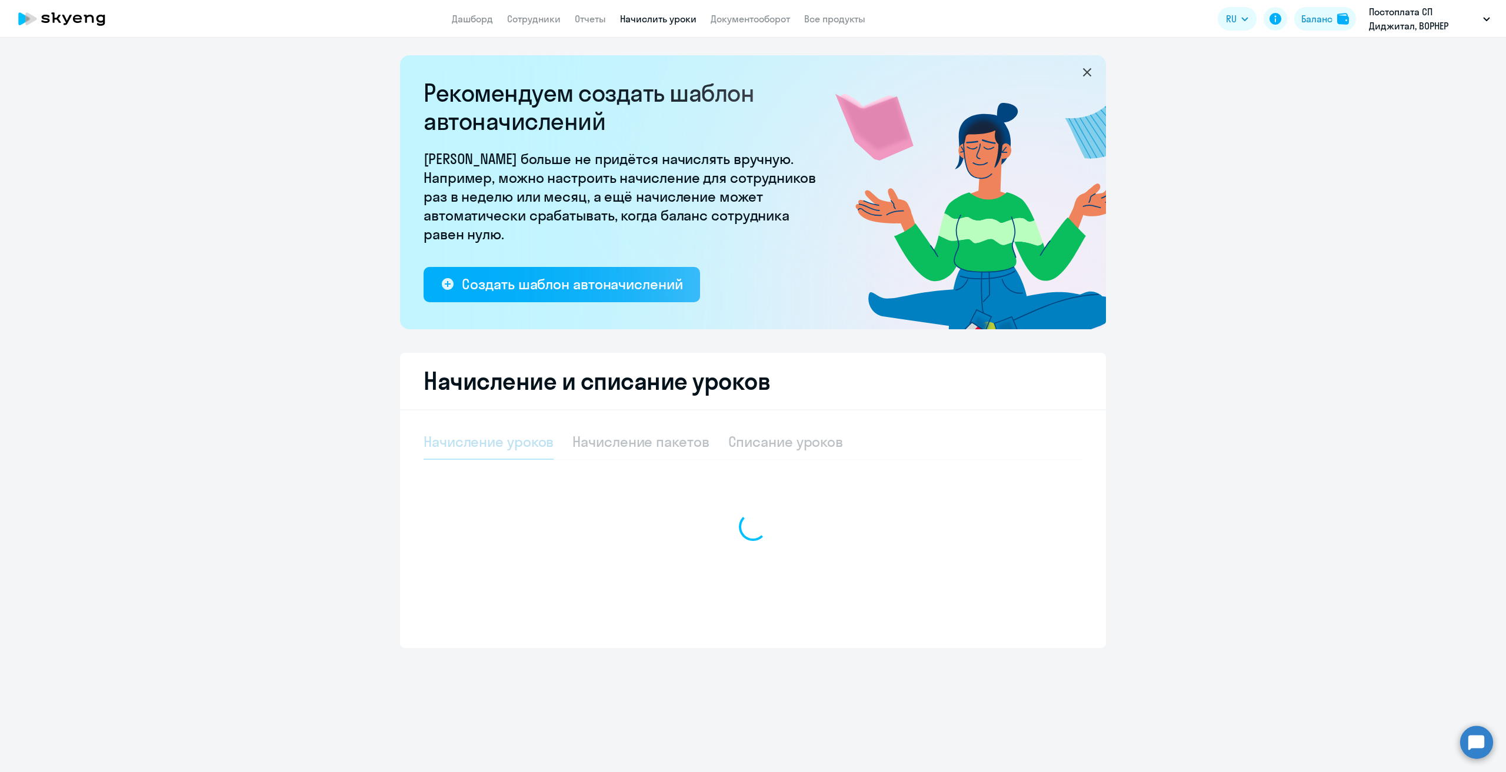
select select "10"
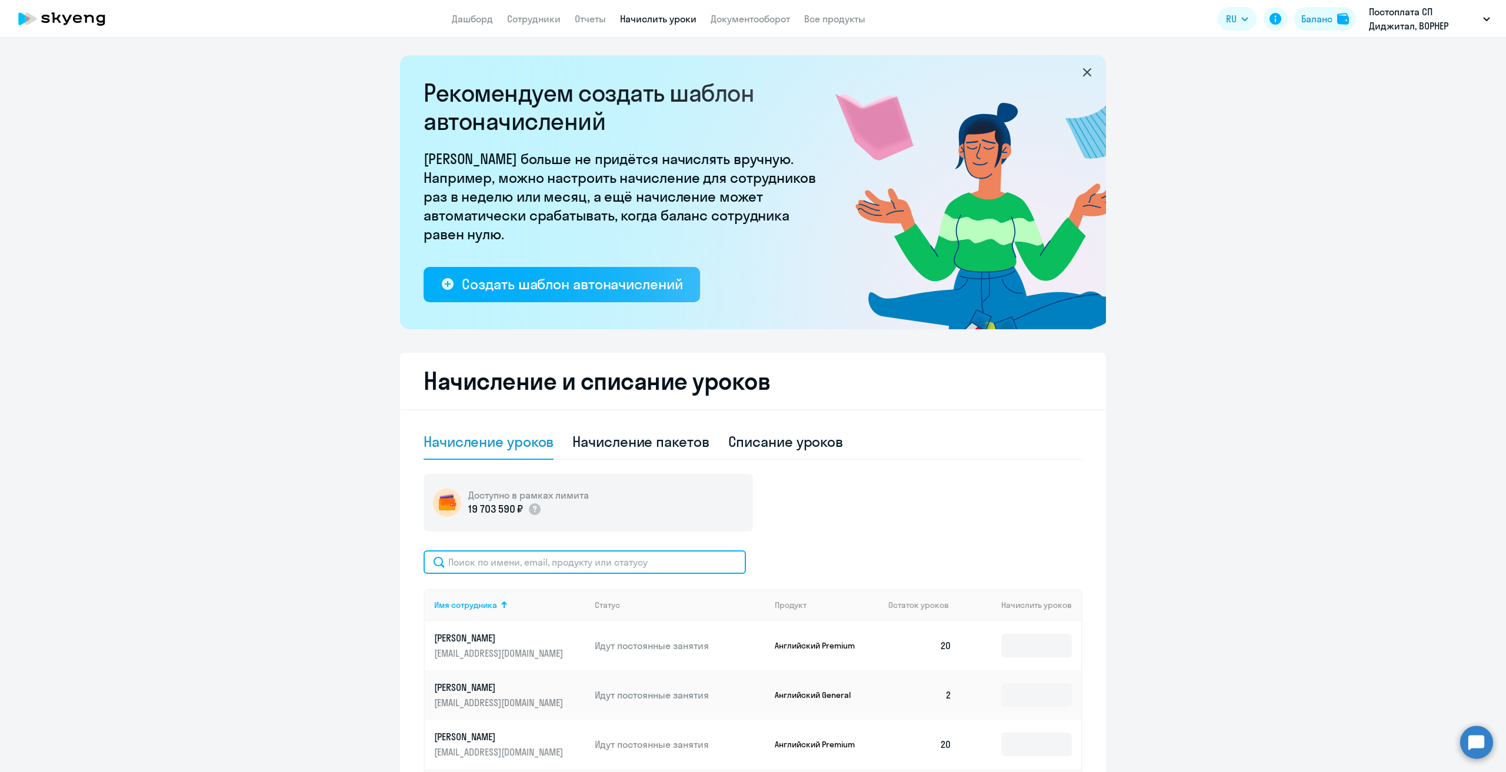
click at [563, 565] on input "text" at bounding box center [585, 563] width 322 height 24
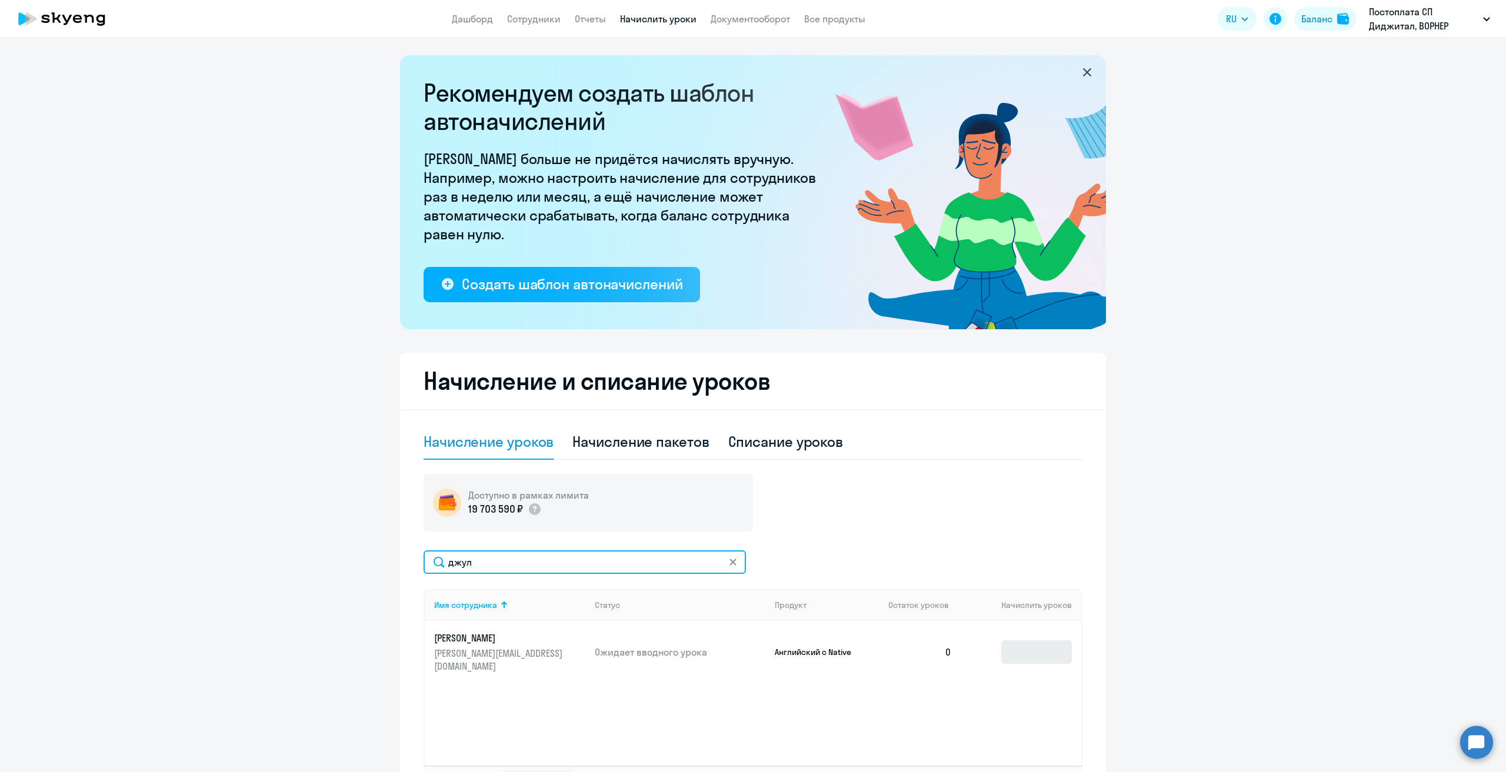
type input "джул"
click at [1021, 645] on input at bounding box center [1036, 653] width 71 height 24
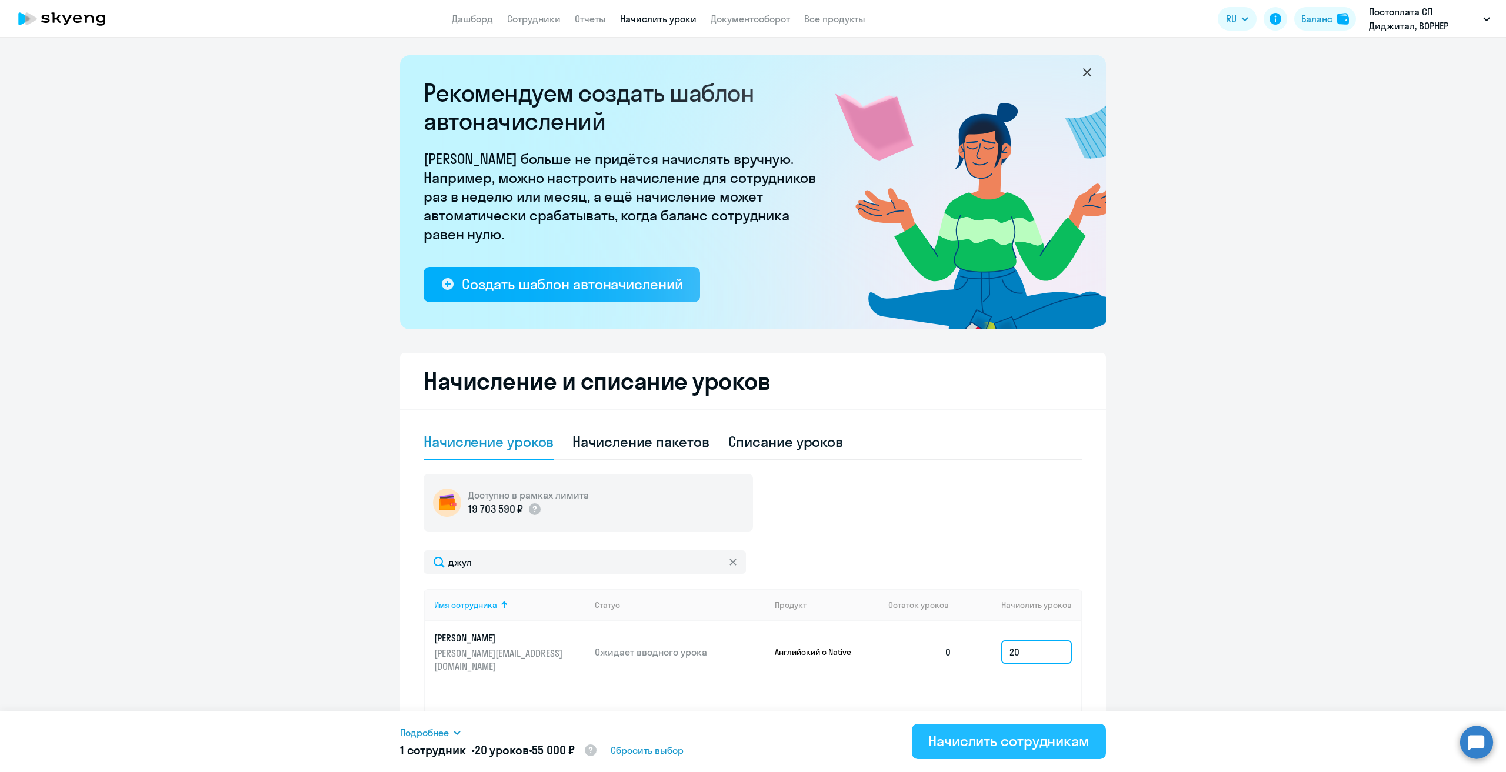
type input "20"
click at [986, 741] on div "Начислить сотрудникам" at bounding box center [1008, 741] width 161 height 19
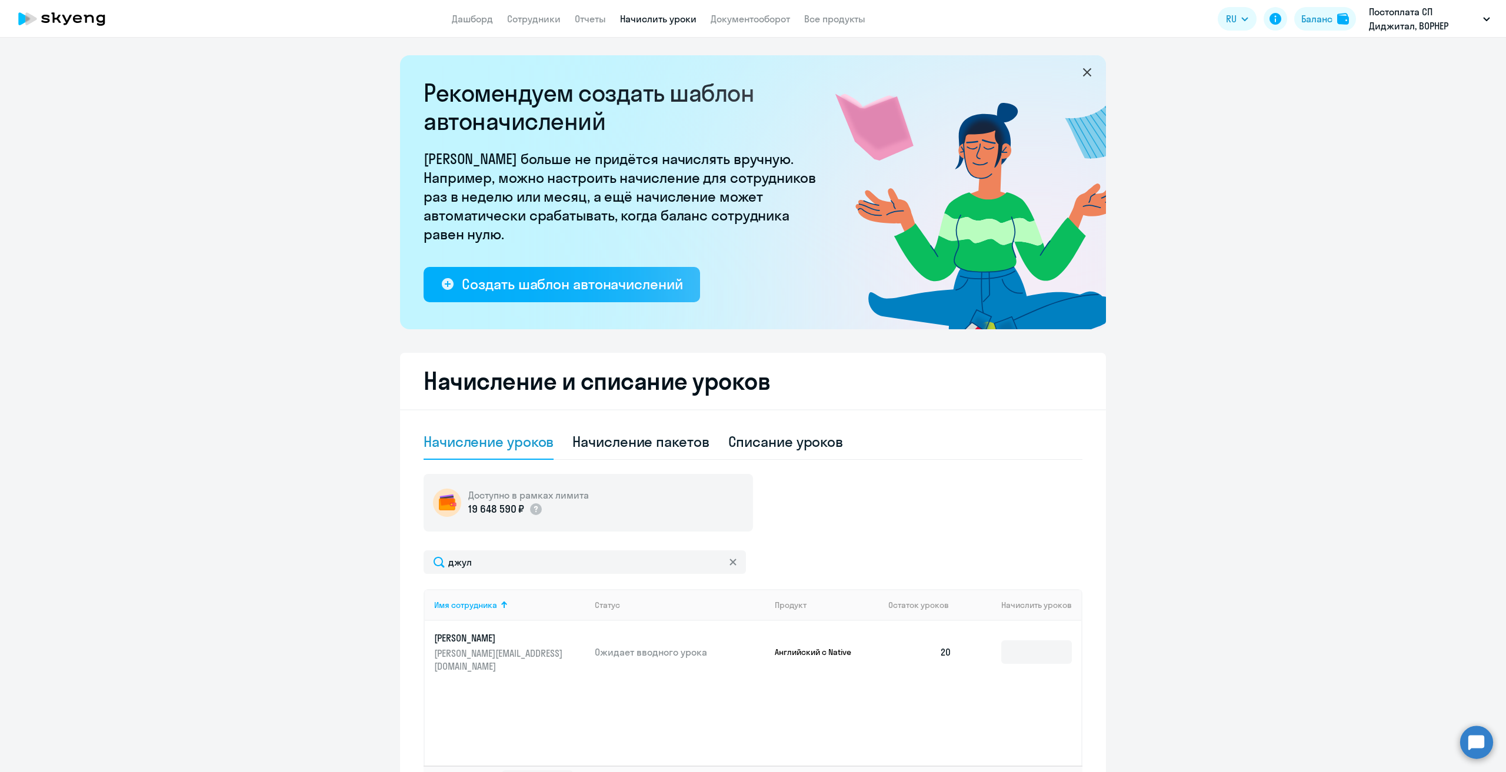
click at [67, 31] on icon at bounding box center [62, 18] width 104 height 29
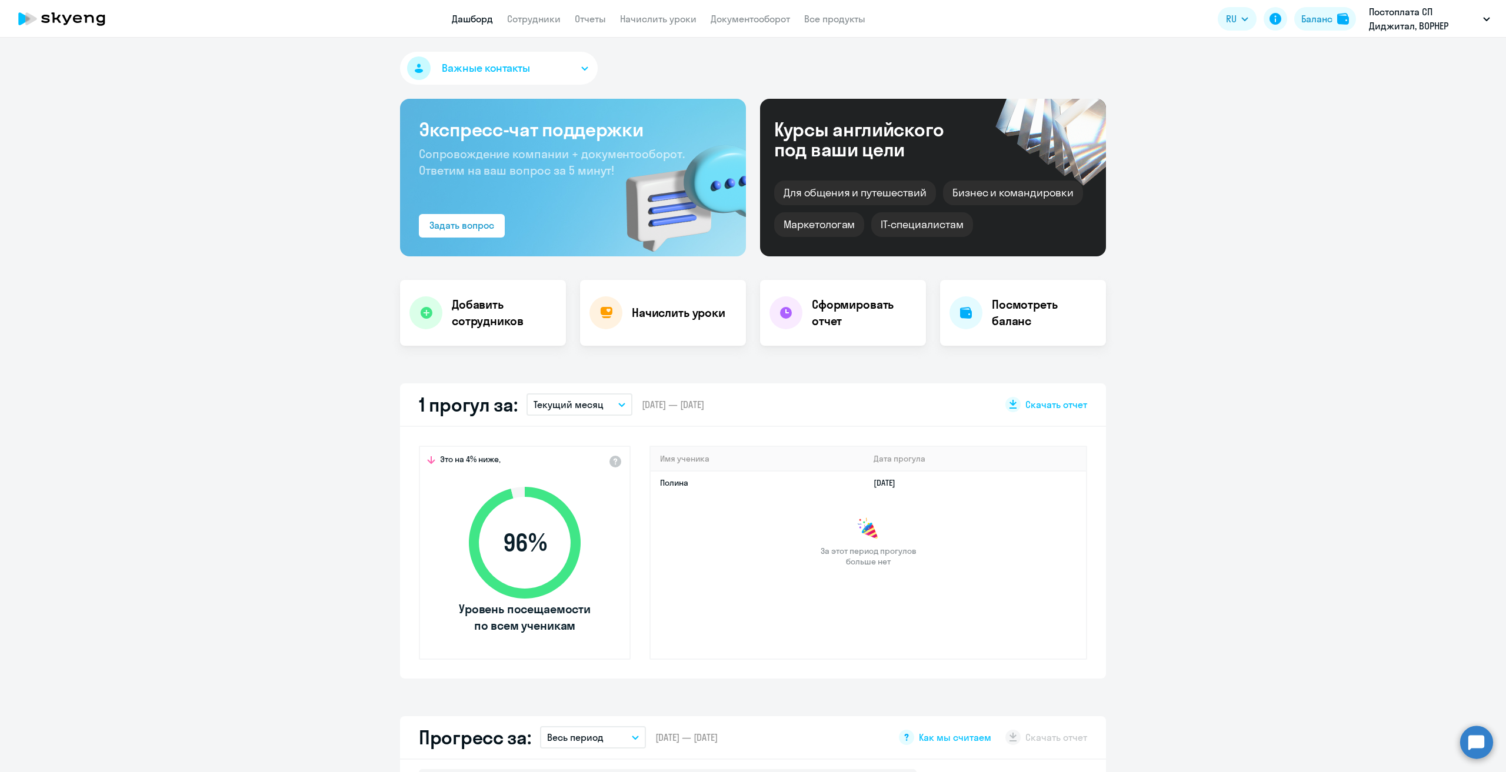
select select "30"
